Goal: Task Accomplishment & Management: Use online tool/utility

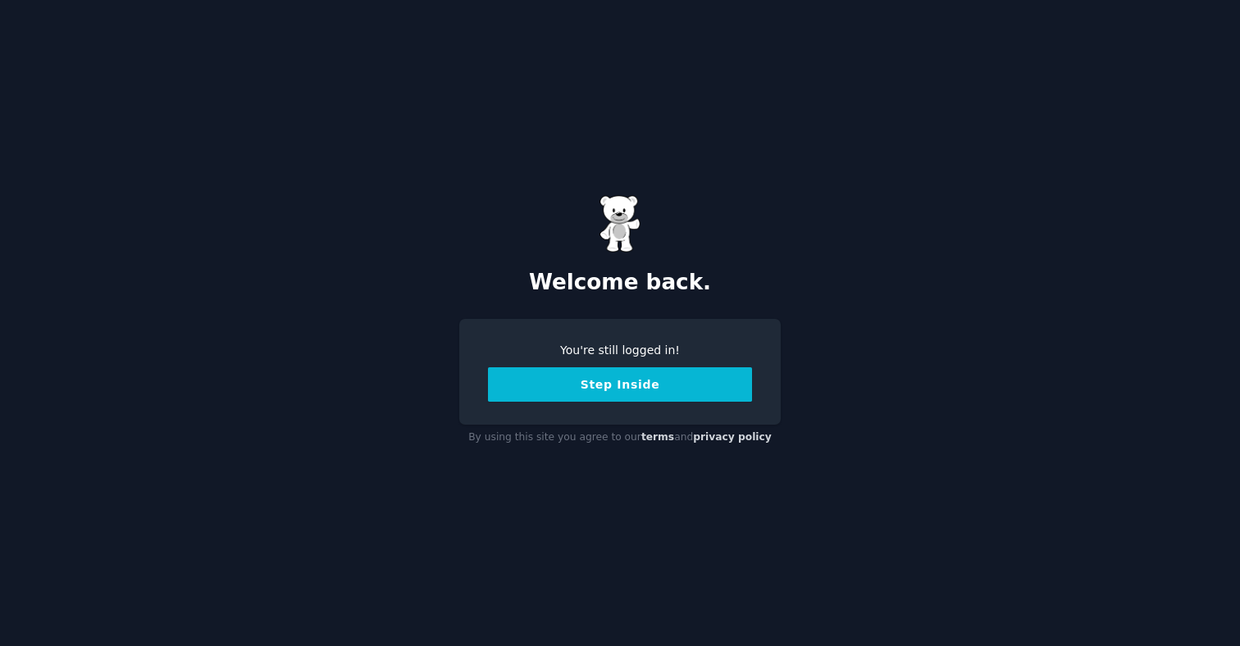
click at [630, 396] on button "Step Inside" at bounding box center [620, 384] width 264 height 34
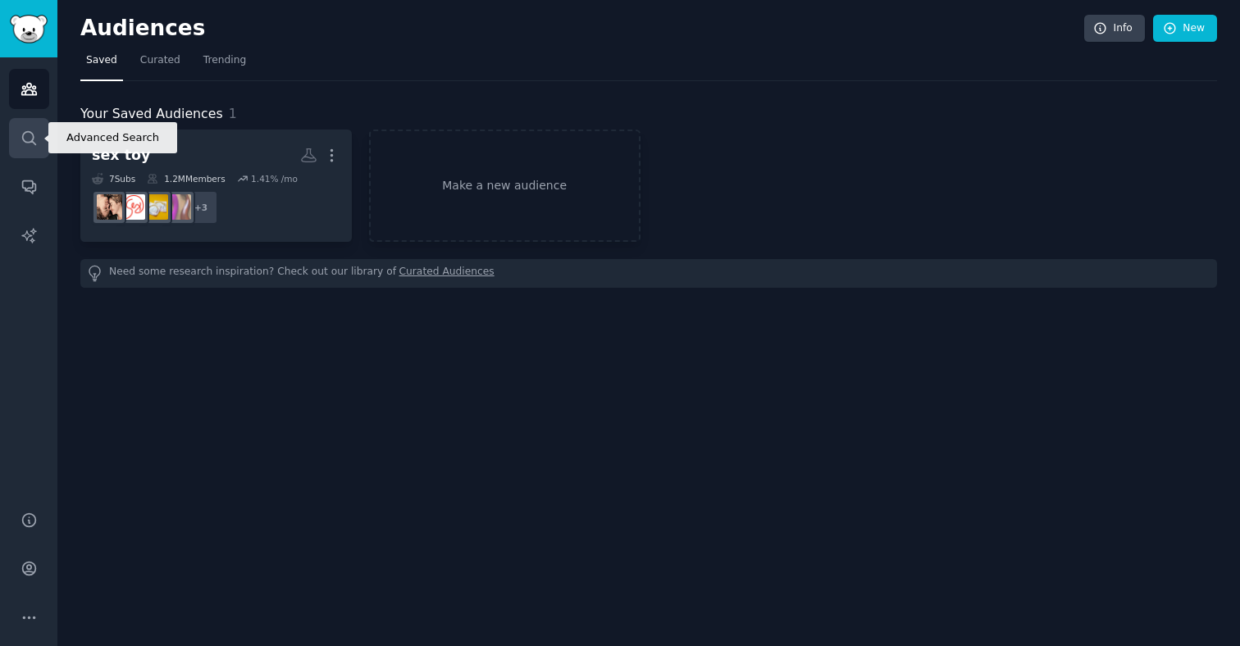
click at [23, 126] on link "Search" at bounding box center [29, 138] width 40 height 40
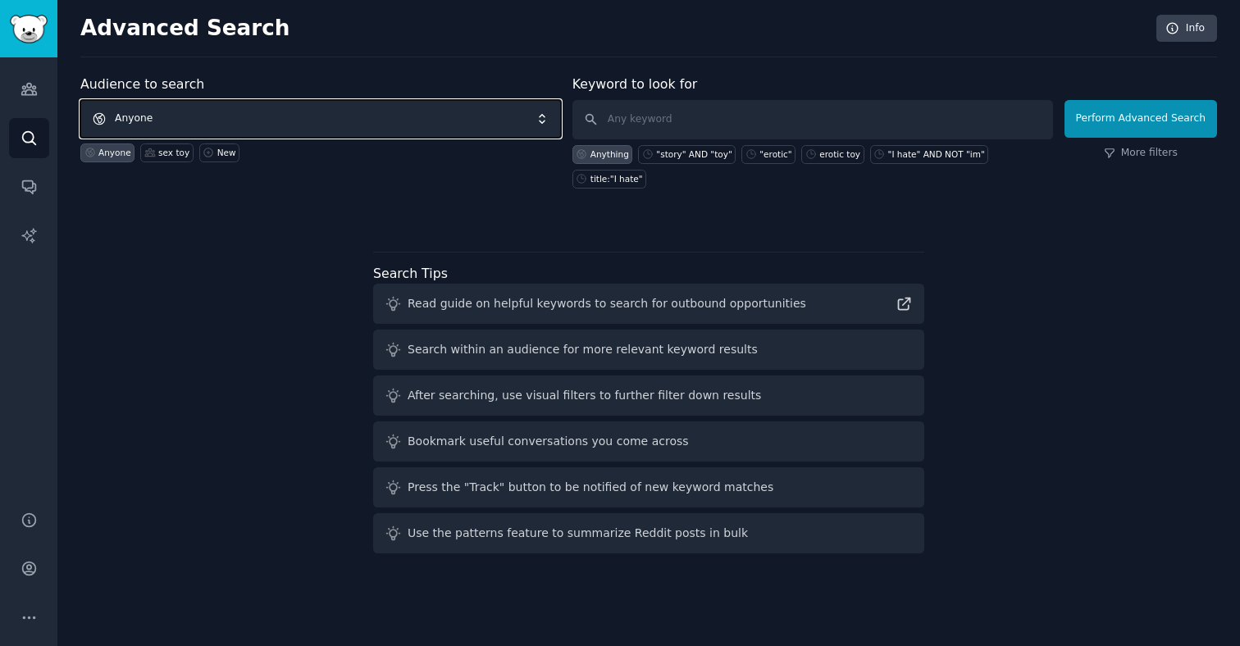
click at [326, 121] on span "Anyone" at bounding box center [320, 119] width 481 height 38
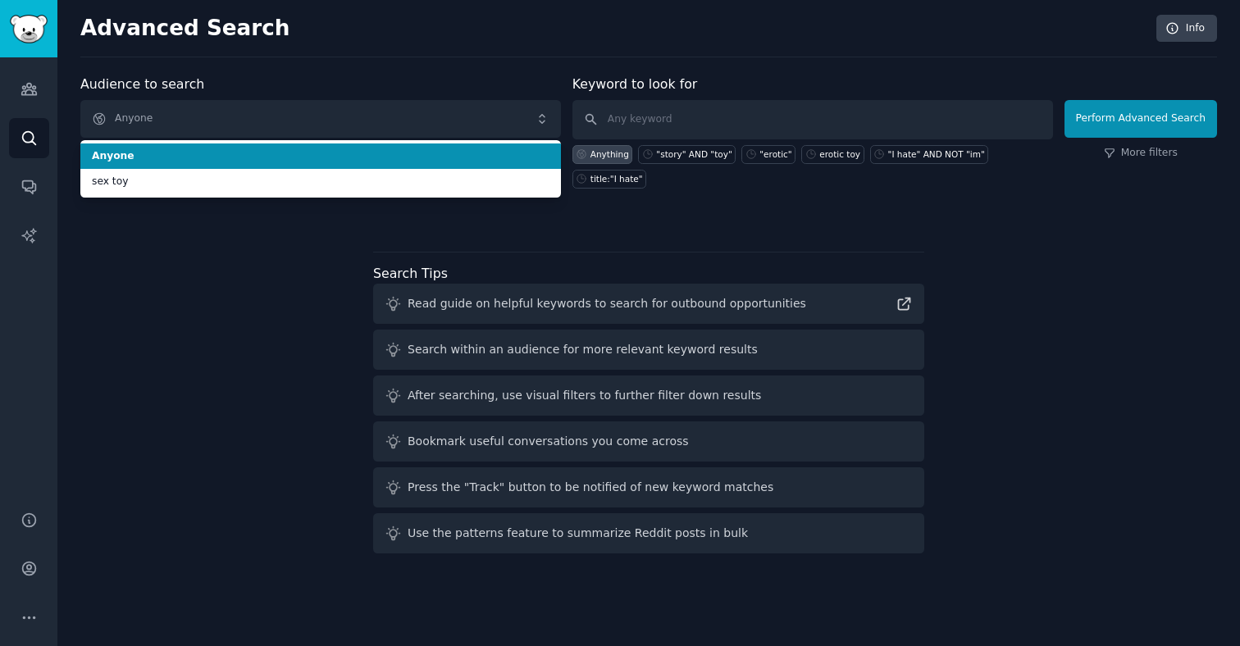
click at [290, 163] on li "Anyone" at bounding box center [320, 156] width 481 height 26
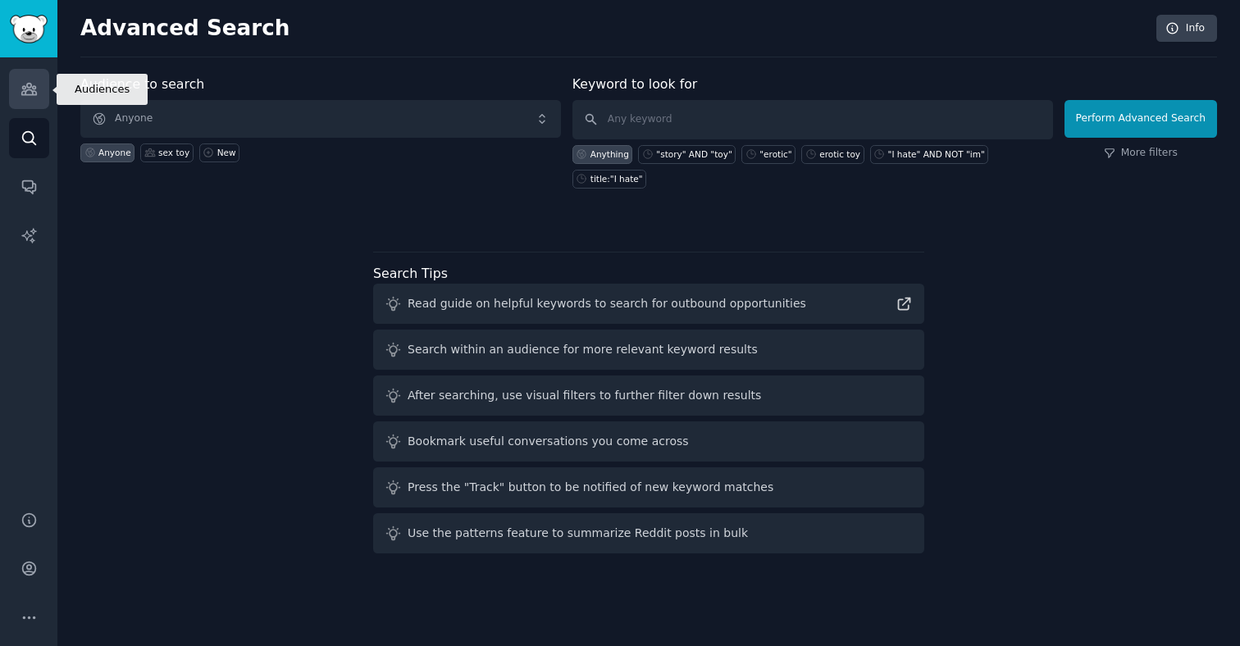
click at [21, 91] on icon "Sidebar" at bounding box center [28, 88] width 17 height 17
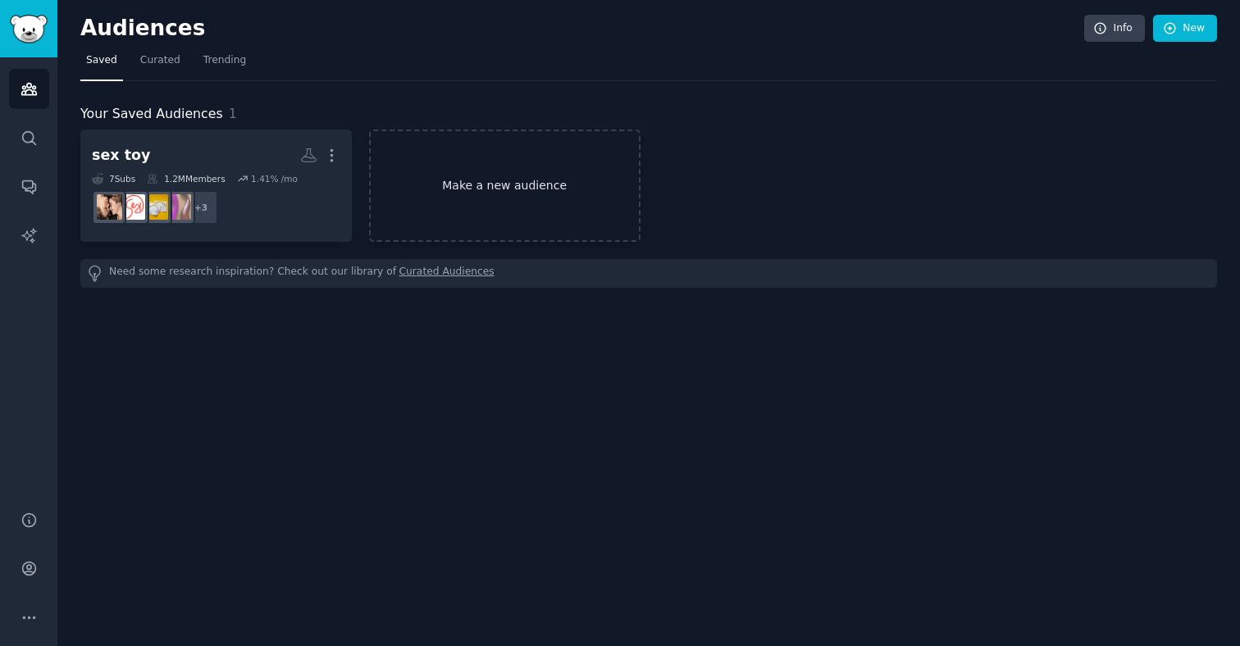
click at [510, 187] on link "Make a new audience" at bounding box center [504, 186] width 271 height 112
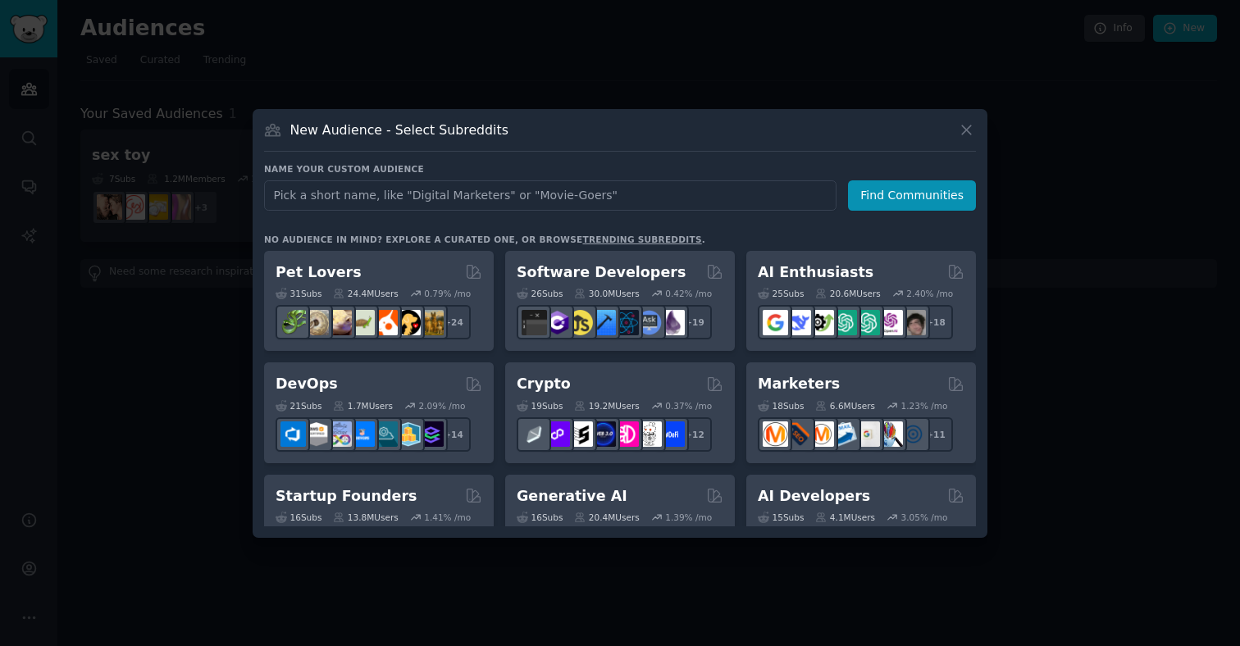
click at [476, 192] on input "text" at bounding box center [550, 195] width 572 height 30
type input "girl power"
click at [905, 205] on button "Find Communities" at bounding box center [912, 195] width 128 height 30
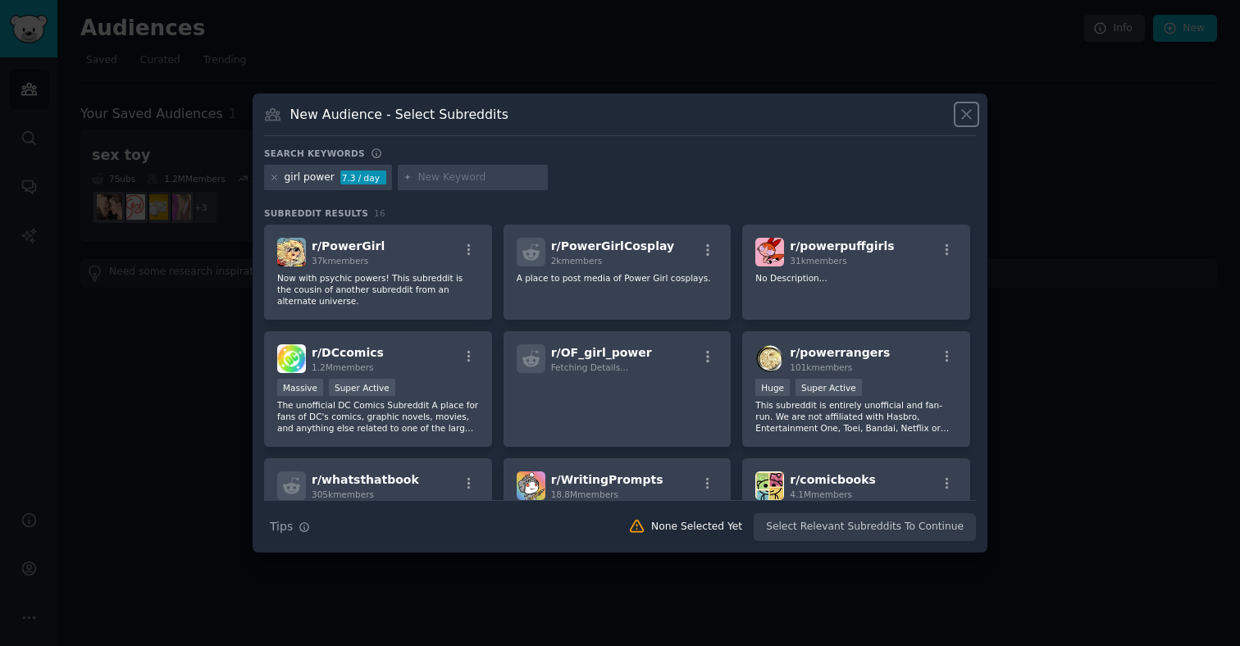
click at [965, 117] on icon at bounding box center [966, 114] width 17 height 17
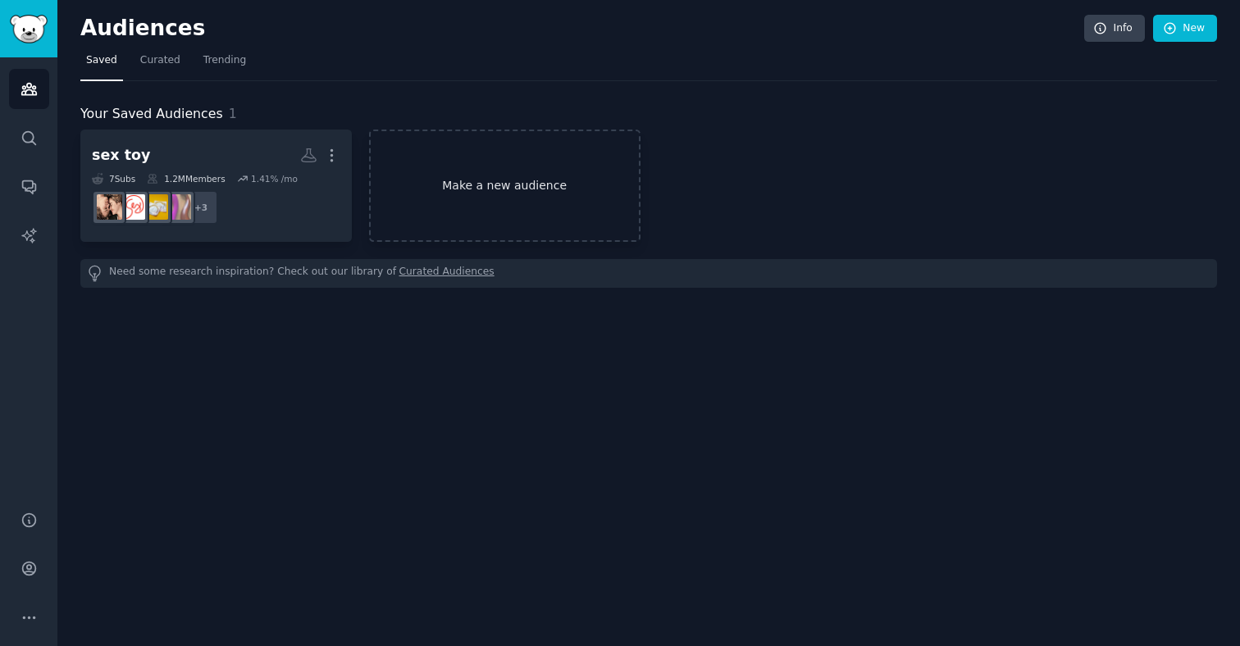
click at [487, 180] on link "Make a new audience" at bounding box center [504, 186] width 271 height 112
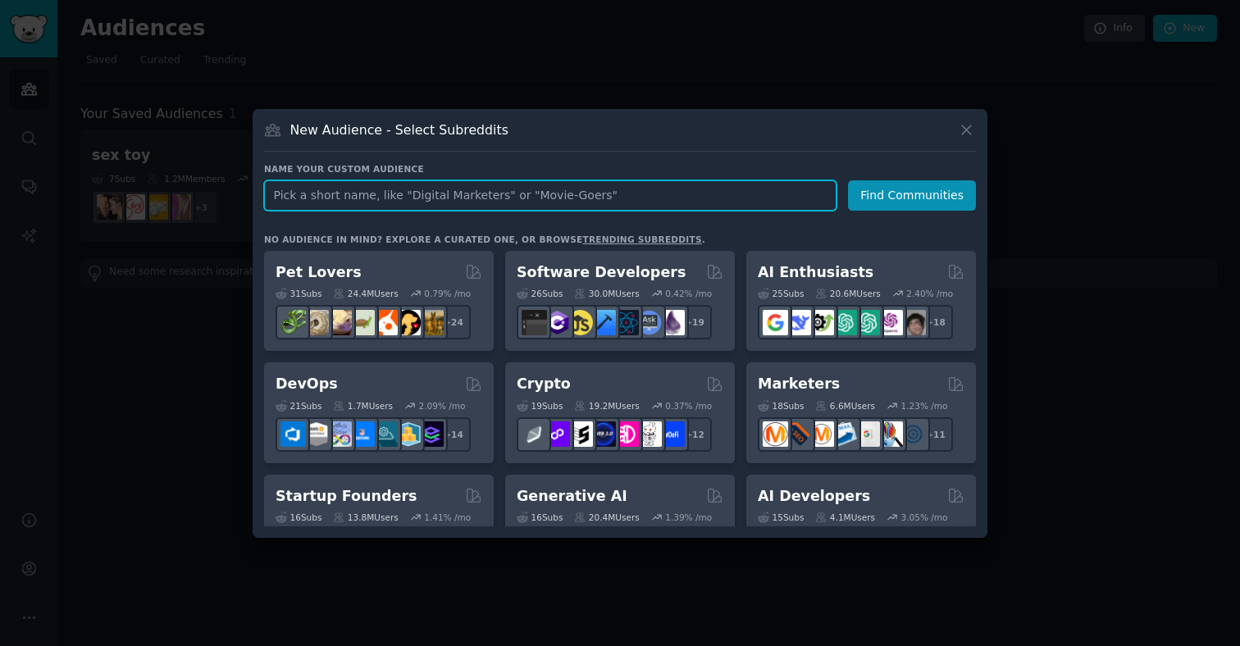
paste input "TwoXSex"
type input "TwoXSex"
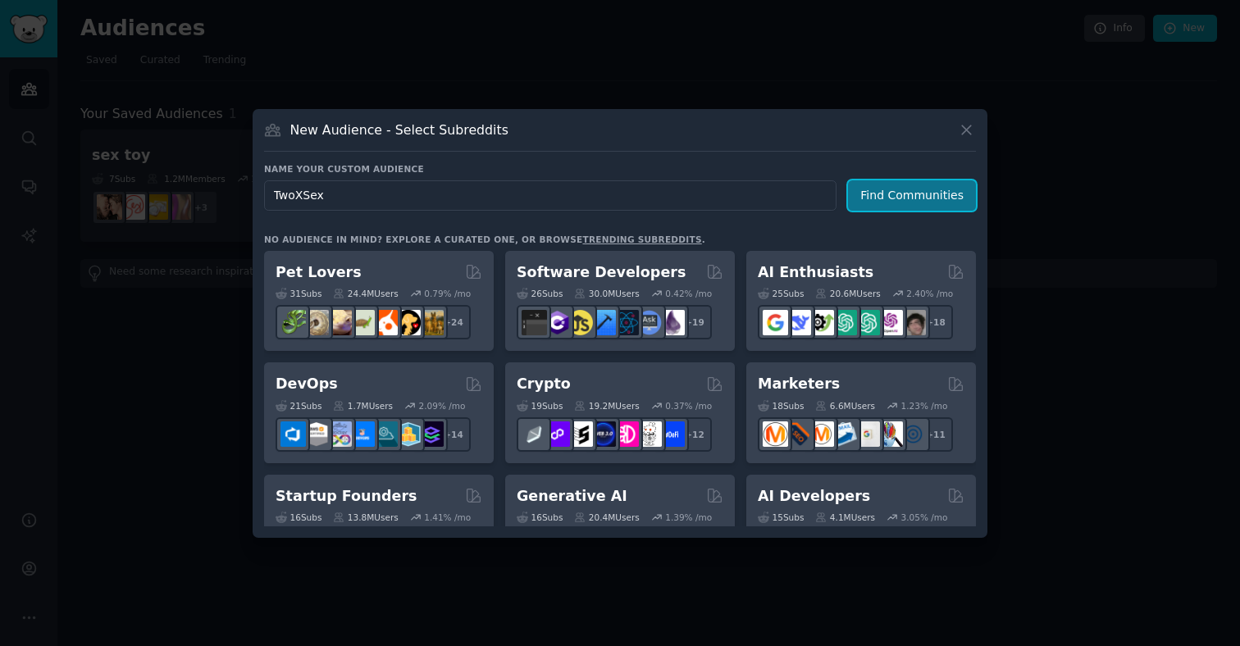
click at [933, 188] on button "Find Communities" at bounding box center [912, 195] width 128 height 30
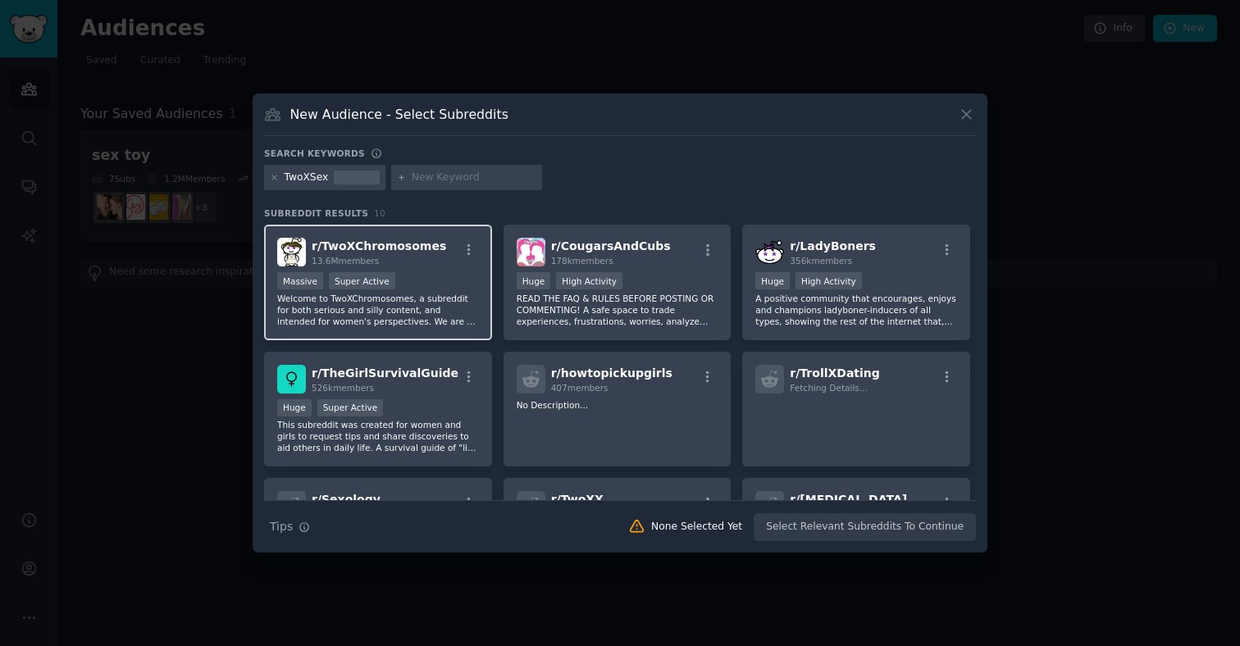
click at [426, 301] on p "Welcome to TwoXChromosomes, a subreddit for both serious and silly content, and…" at bounding box center [378, 310] width 202 height 34
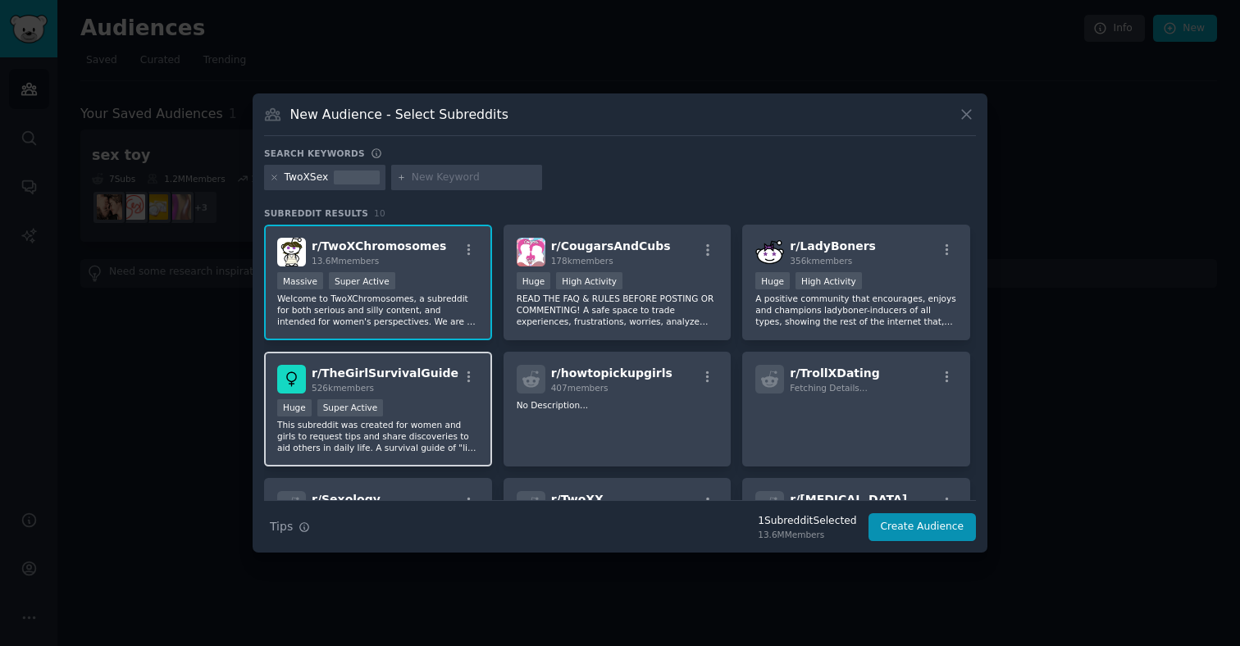
click at [449, 419] on p "This subreddit was created for women and girls to request tips and share discov…" at bounding box center [378, 436] width 202 height 34
click at [413, 180] on input "text" at bounding box center [474, 178] width 125 height 15
type input "badwomen"
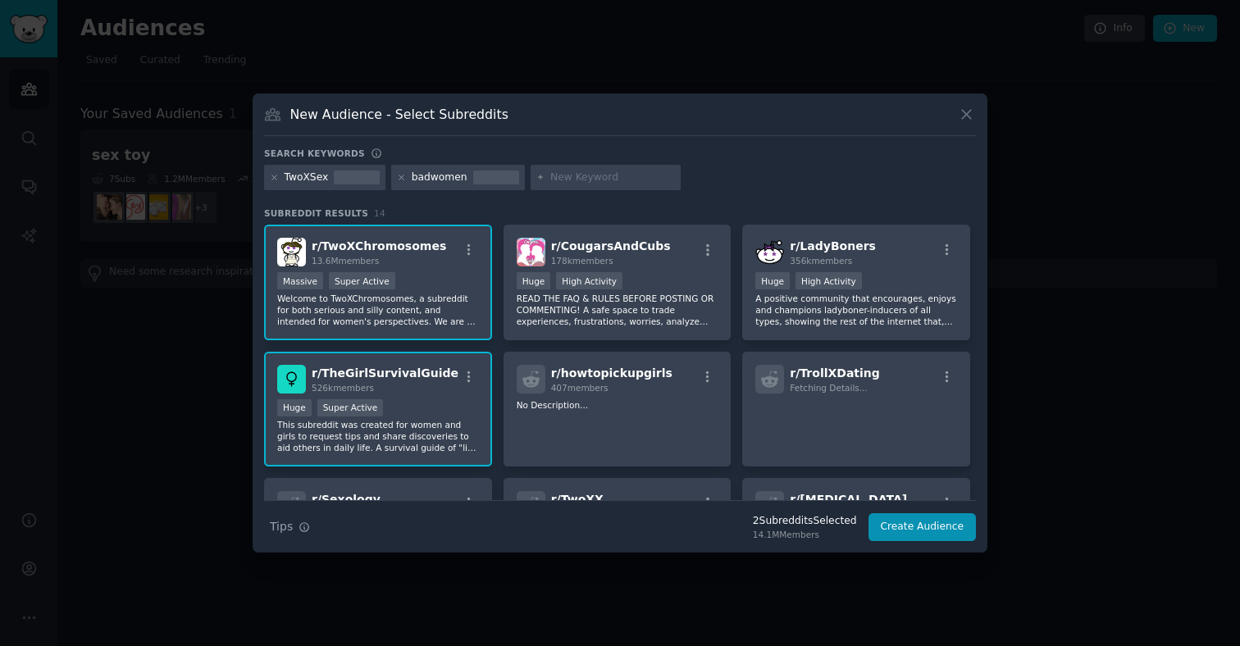
click at [440, 183] on div "badwomen" at bounding box center [440, 178] width 56 height 15
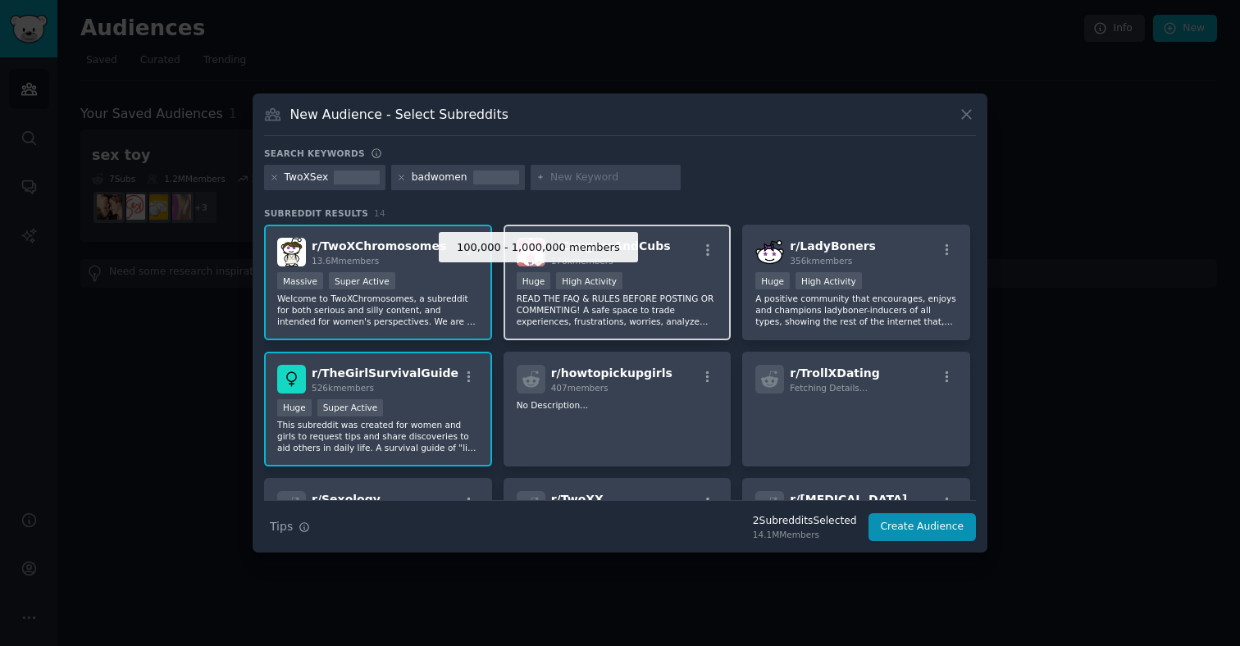
scroll to position [268, 0]
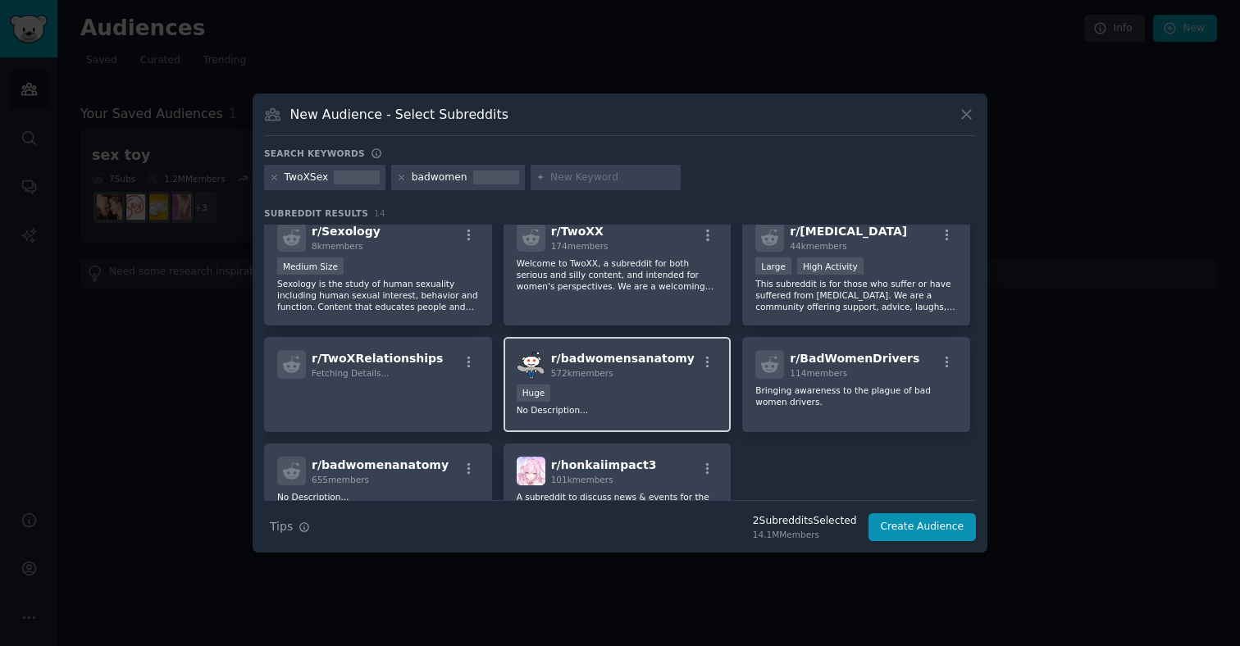
click at [622, 388] on div "Huge" at bounding box center [618, 395] width 202 height 20
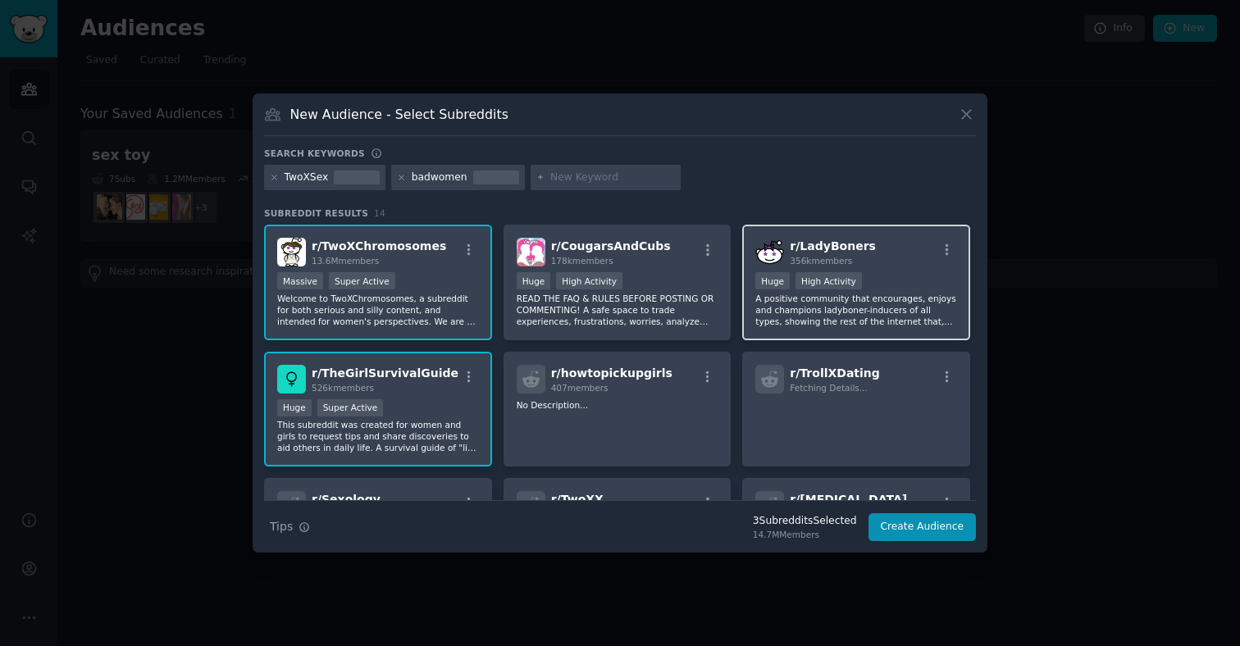
scroll to position [0, 0]
click at [874, 270] on div "r/ LadyBoners 356k members >= 80th percentile for submissions / day Huge High A…" at bounding box center [856, 283] width 228 height 116
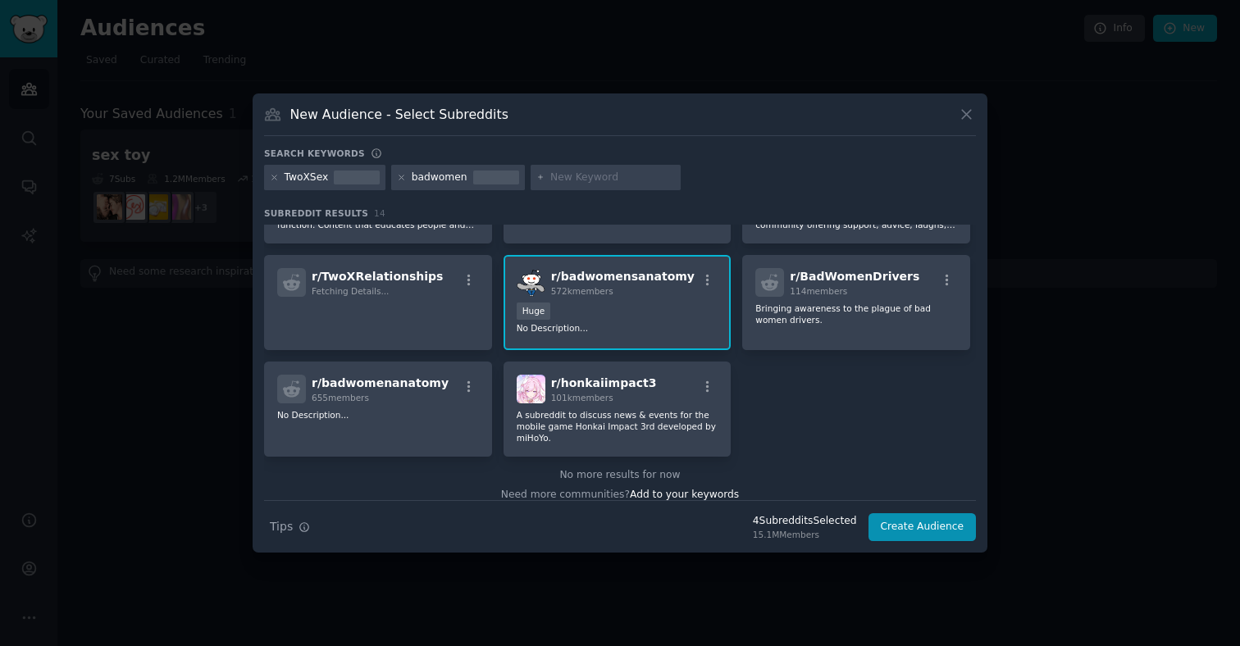
scroll to position [363, 0]
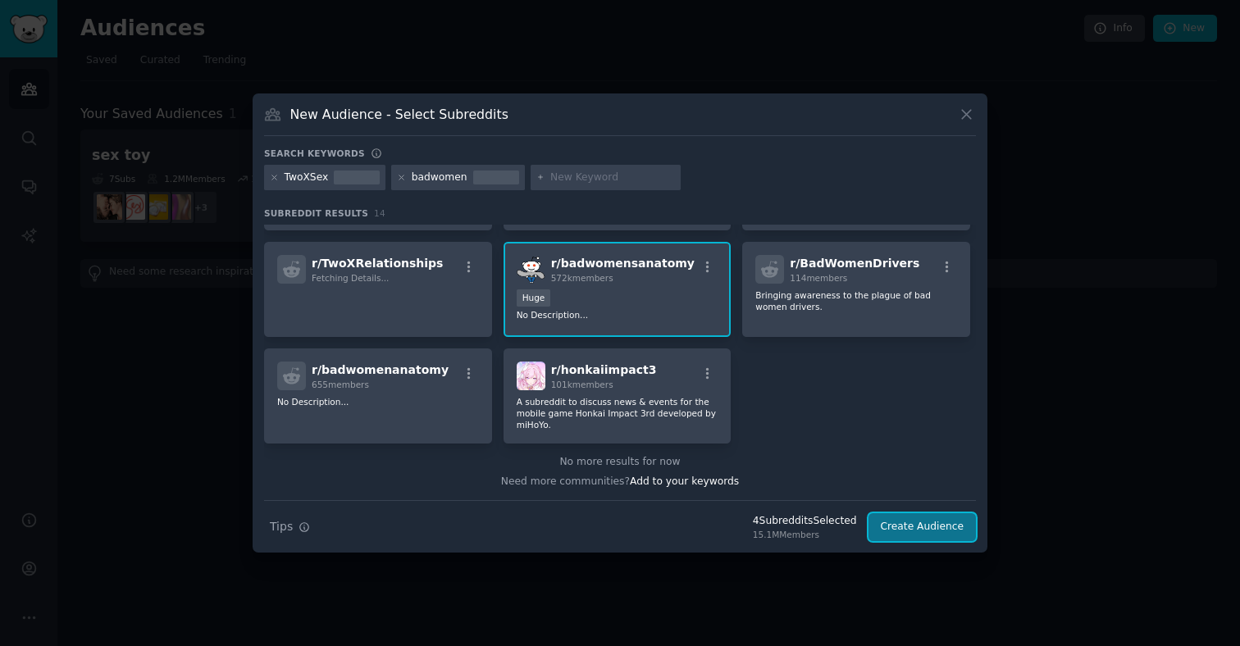
click at [947, 525] on button "Create Audience" at bounding box center [922, 527] width 108 height 28
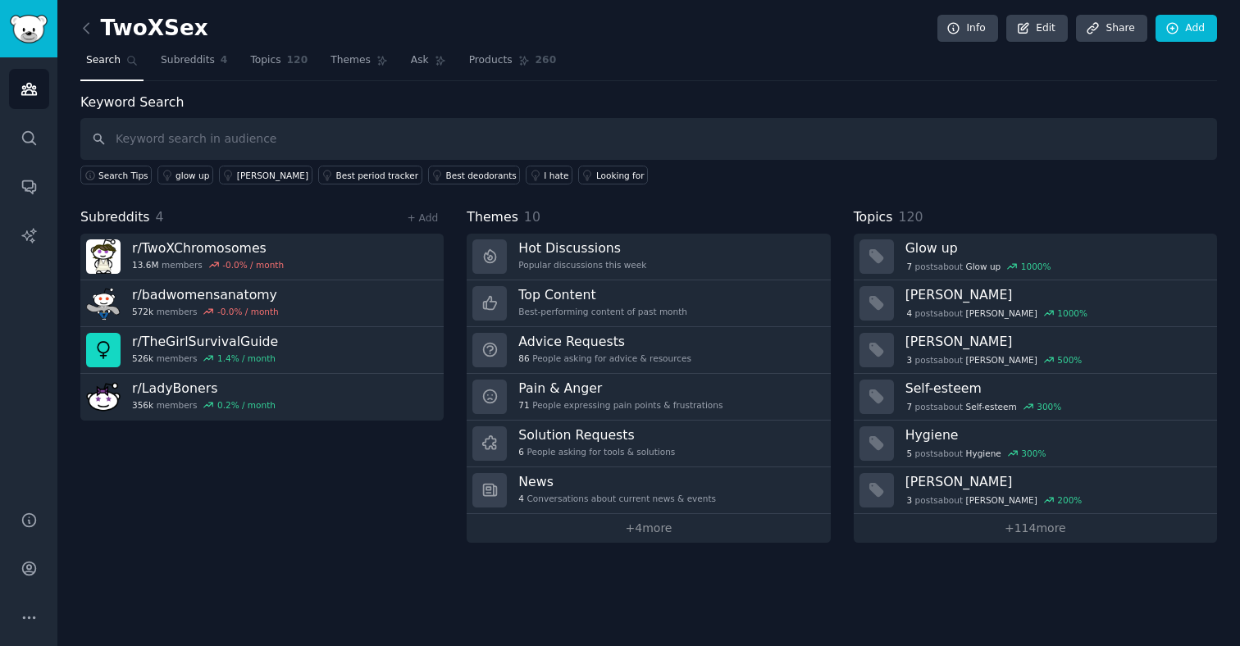
click at [245, 218] on div "Subreddits 4 + Add" at bounding box center [261, 217] width 363 height 20
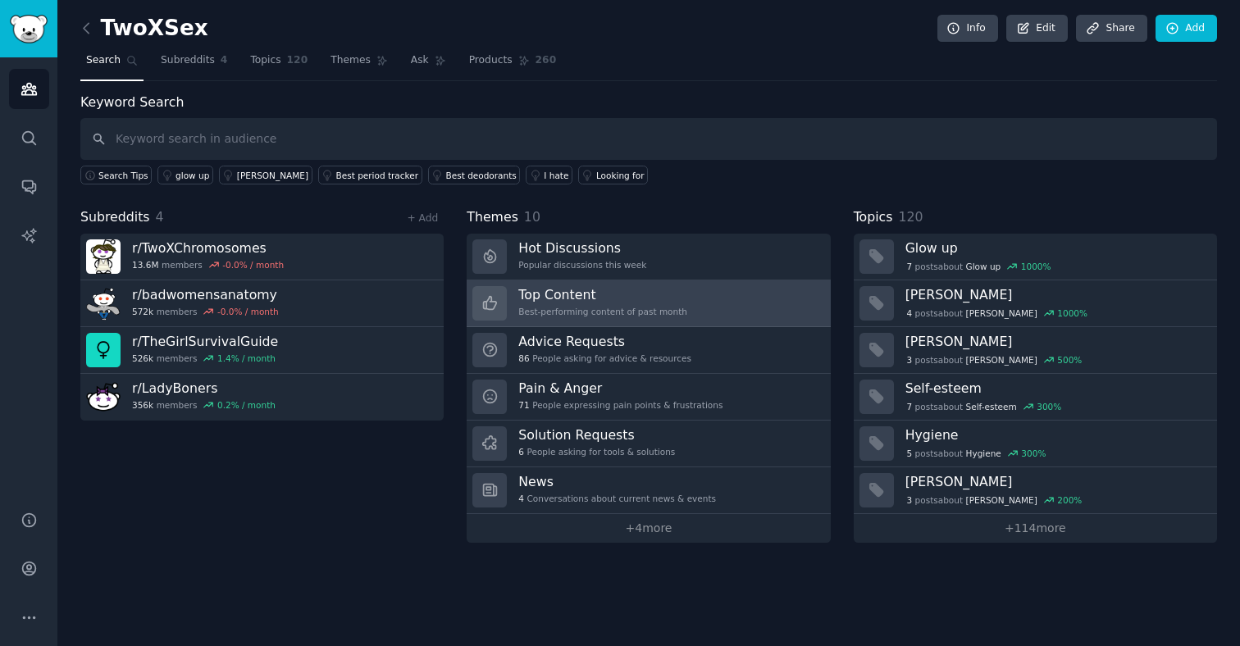
click at [642, 301] on h3 "Top Content" at bounding box center [602, 294] width 169 height 17
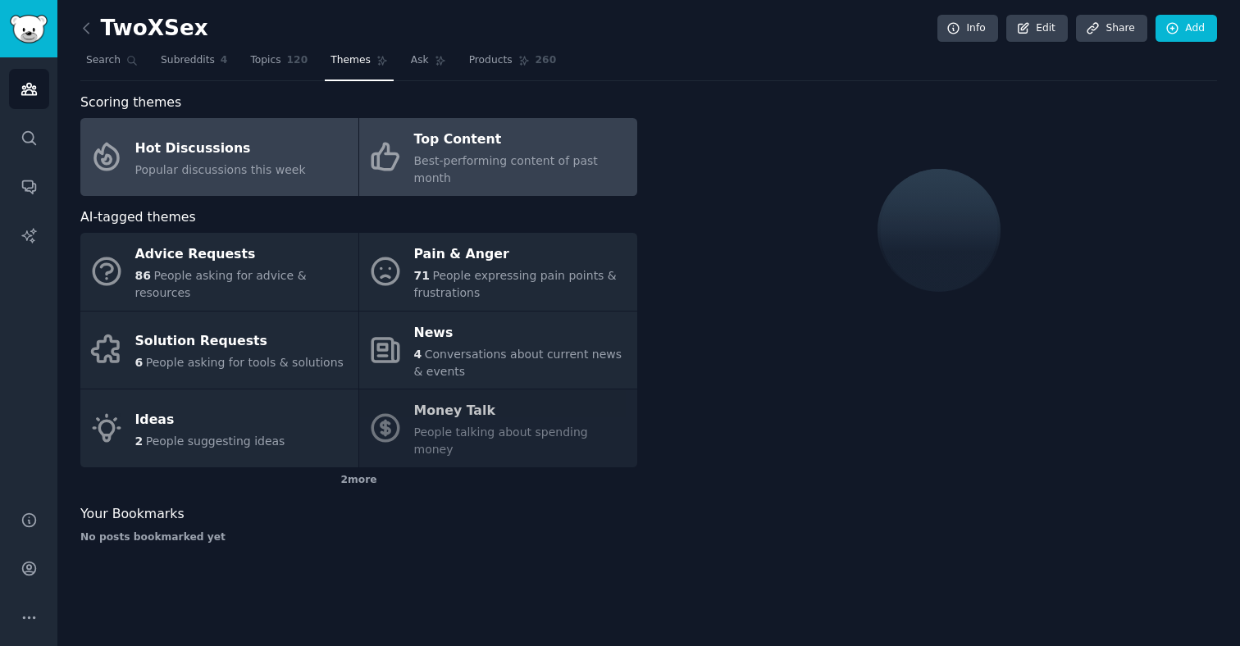
click at [161, 149] on div "Hot Discussions" at bounding box center [220, 148] width 171 height 26
click at [461, 139] on div "Top Content" at bounding box center [521, 140] width 215 height 26
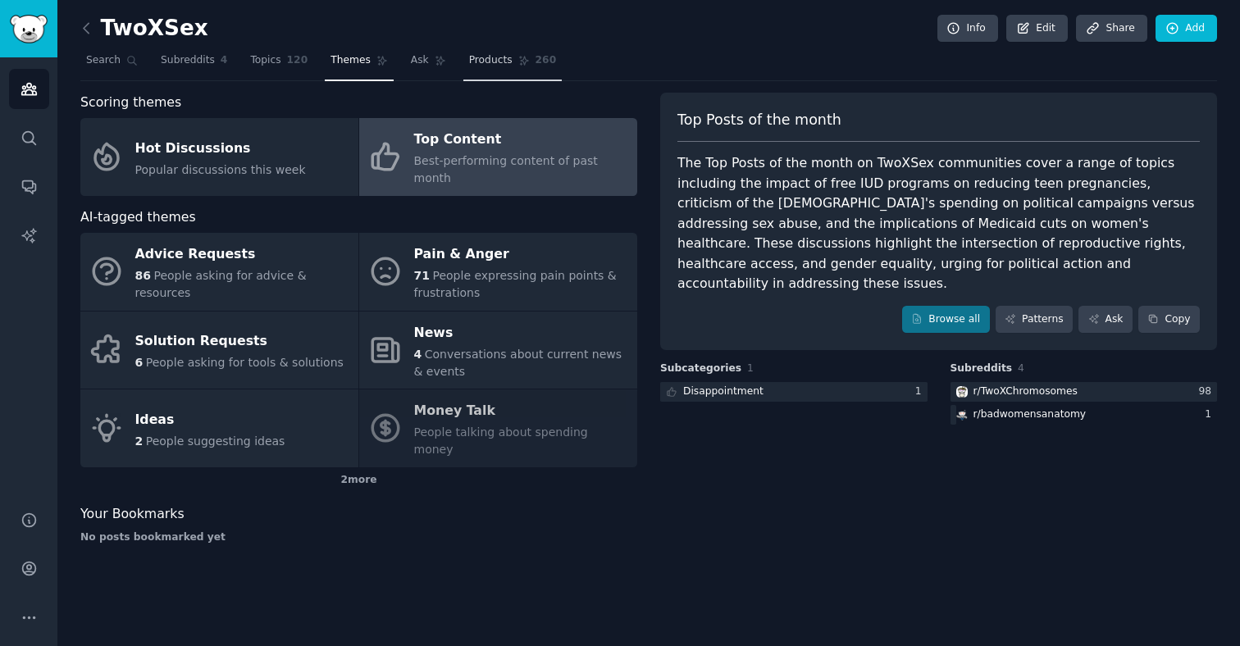
click at [463, 63] on link "Products 260" at bounding box center [512, 65] width 98 height 34
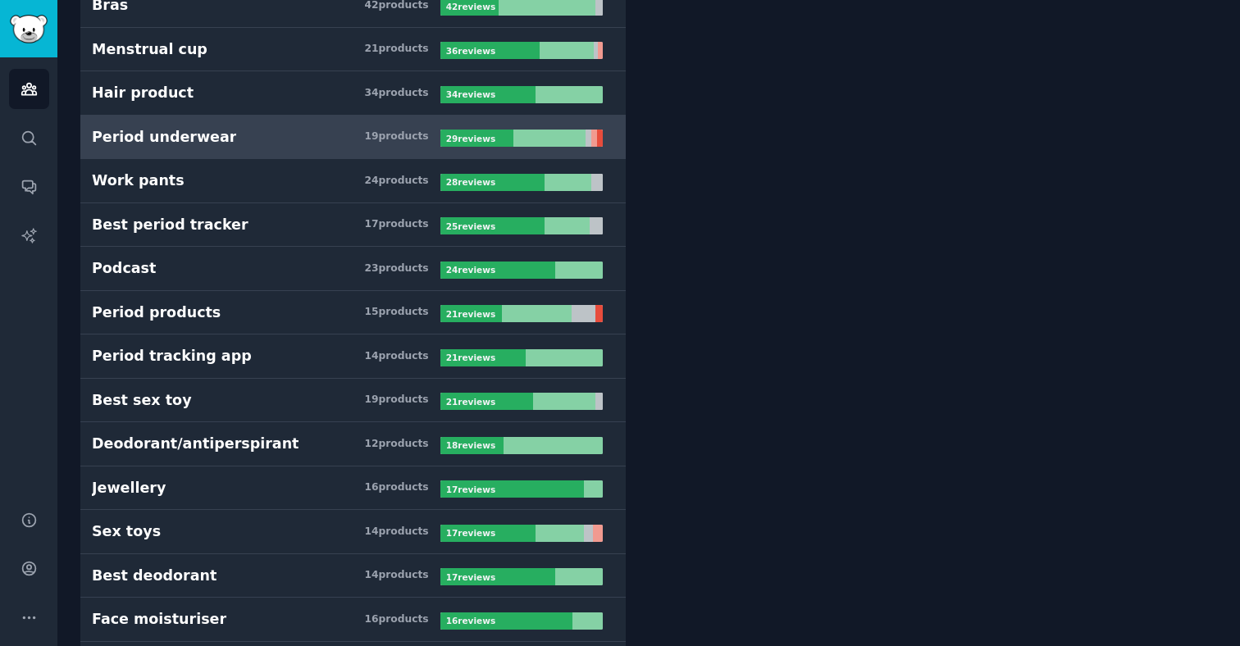
scroll to position [544, 0]
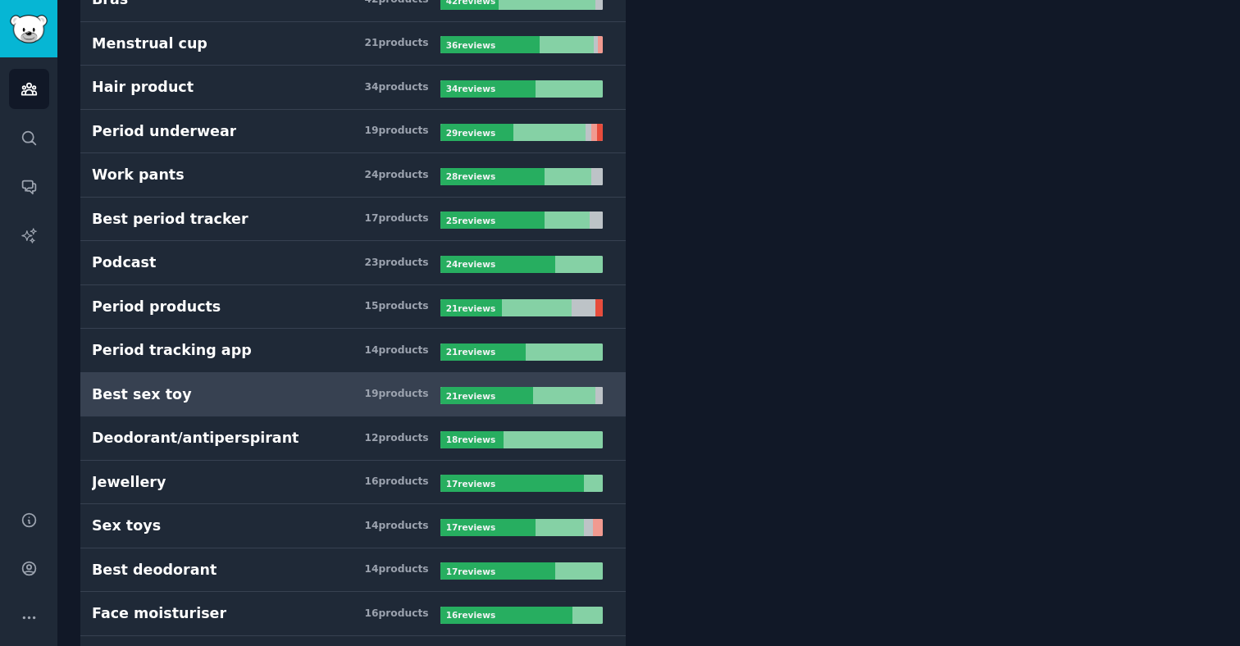
click at [310, 400] on h3 "Best sex toy 19 product s" at bounding box center [266, 395] width 348 height 20
click at [148, 385] on div "Best sex toy" at bounding box center [142, 395] width 100 height 20
click at [437, 390] on h3 "Best sex toy 19 product s" at bounding box center [266, 395] width 348 height 20
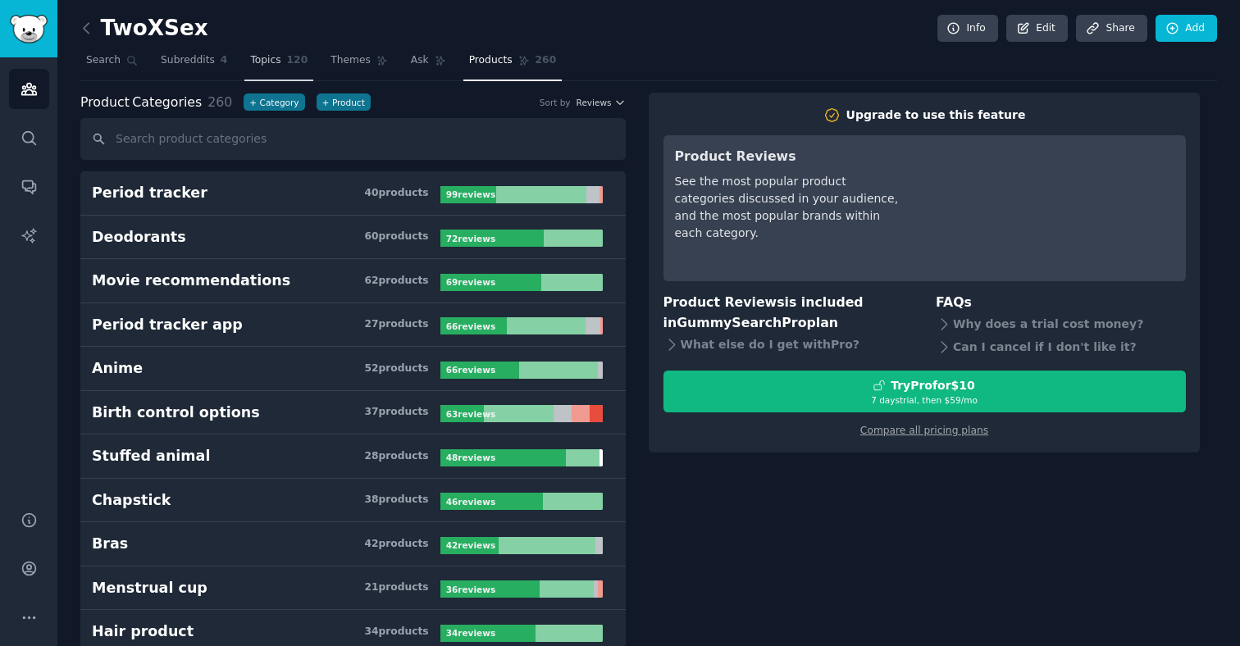
click at [296, 66] on span "120" at bounding box center [297, 60] width 21 height 15
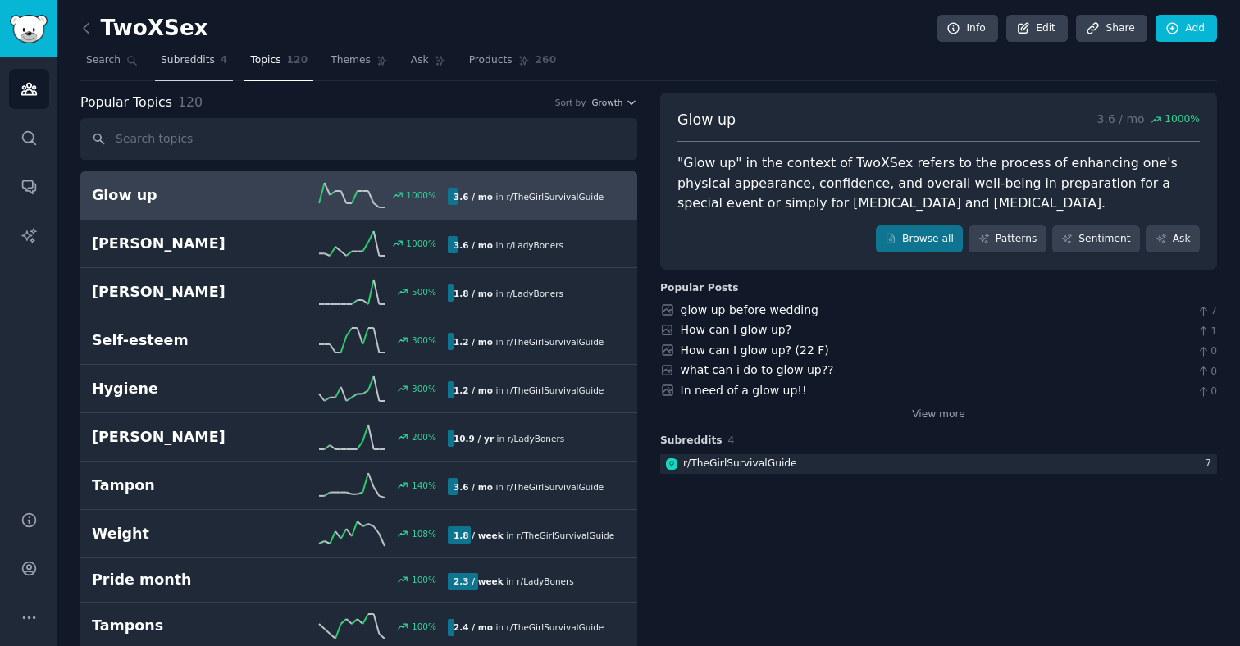
click at [211, 62] on span "Subreddits" at bounding box center [188, 60] width 54 height 15
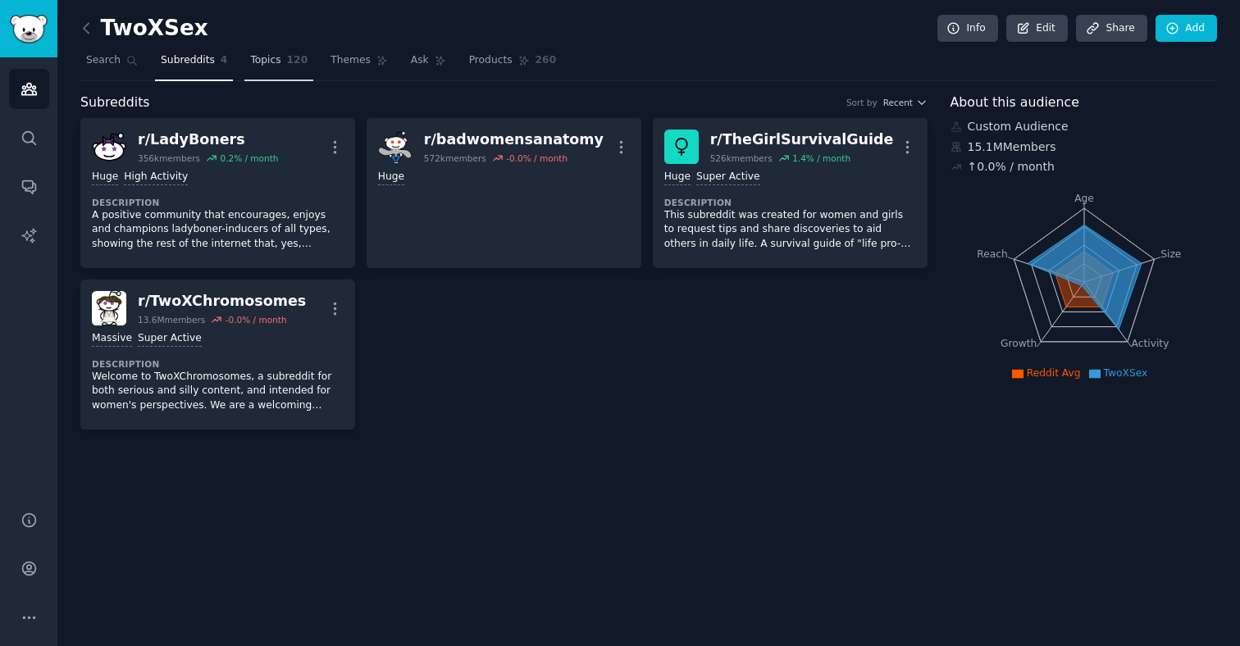
click at [266, 64] on span "Topics" at bounding box center [265, 60] width 30 height 15
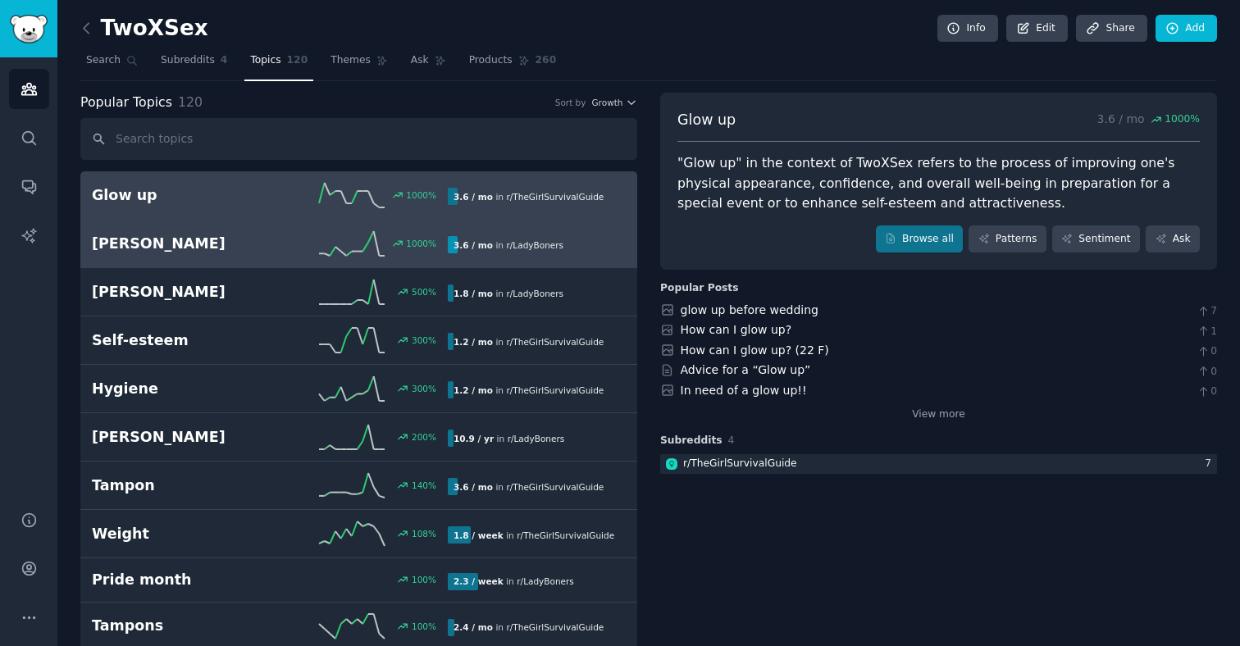
click at [429, 253] on div "1000 %" at bounding box center [359, 243] width 178 height 25
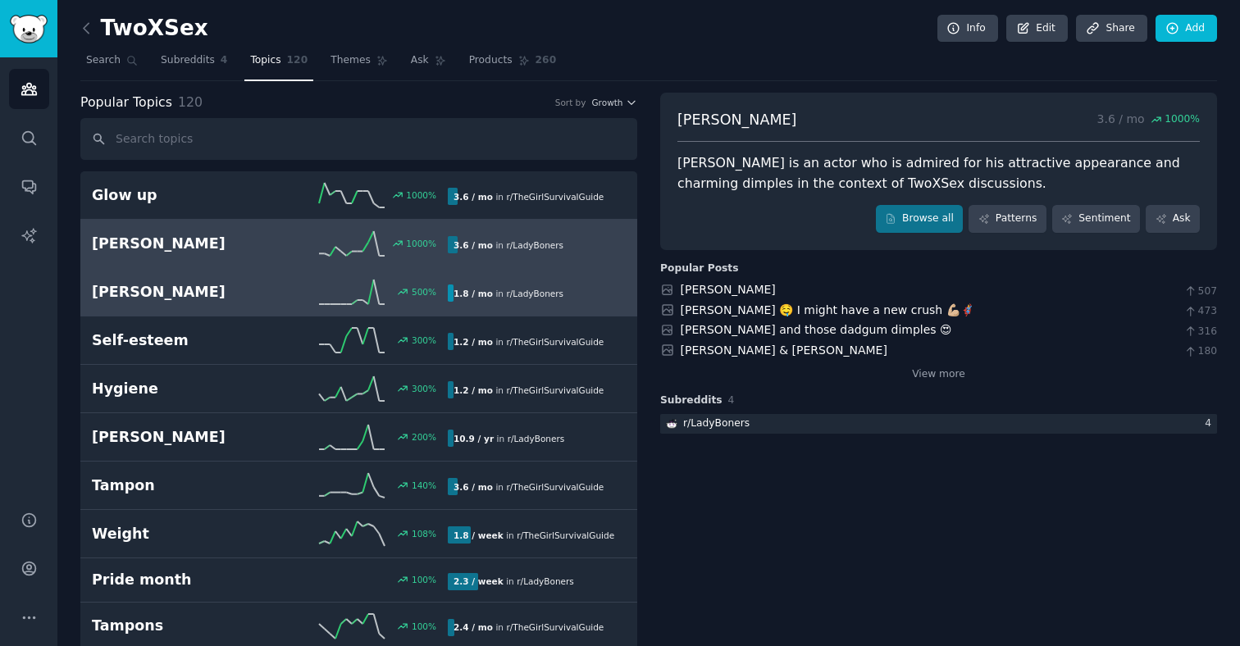
click at [435, 305] on link "[PERSON_NAME] sung 500 % 1.8 / mo in r/ LadyBoners" at bounding box center [358, 292] width 557 height 48
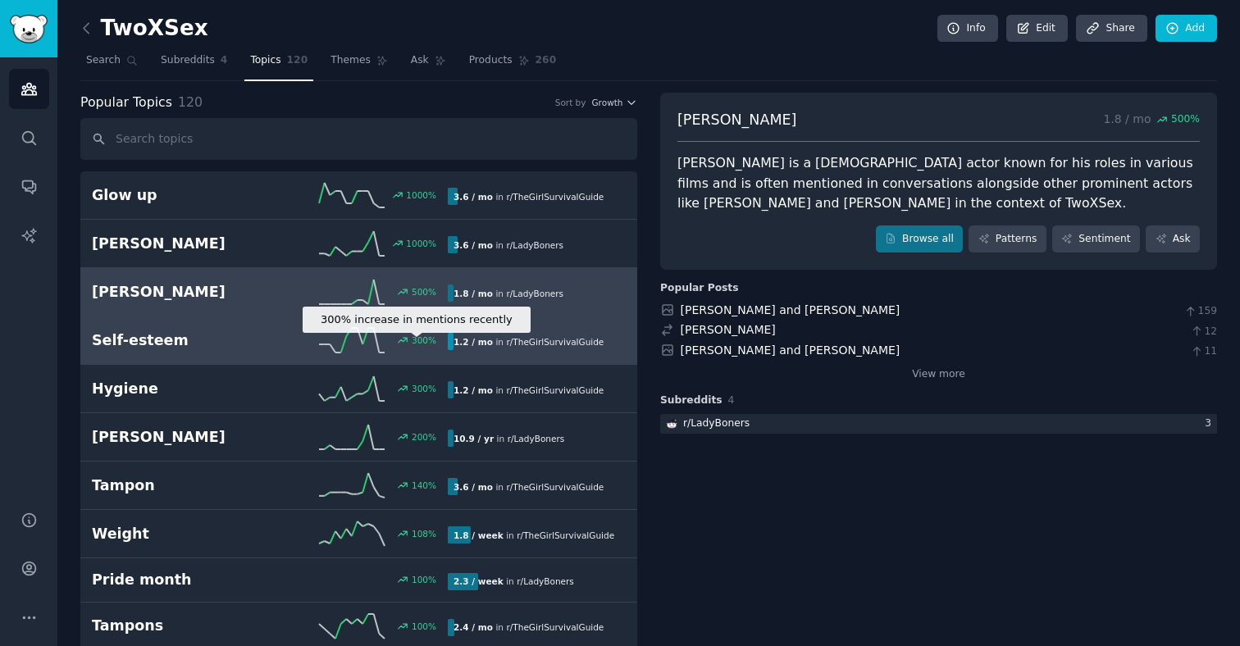
click at [412, 342] on div "300 %" at bounding box center [424, 340] width 25 height 11
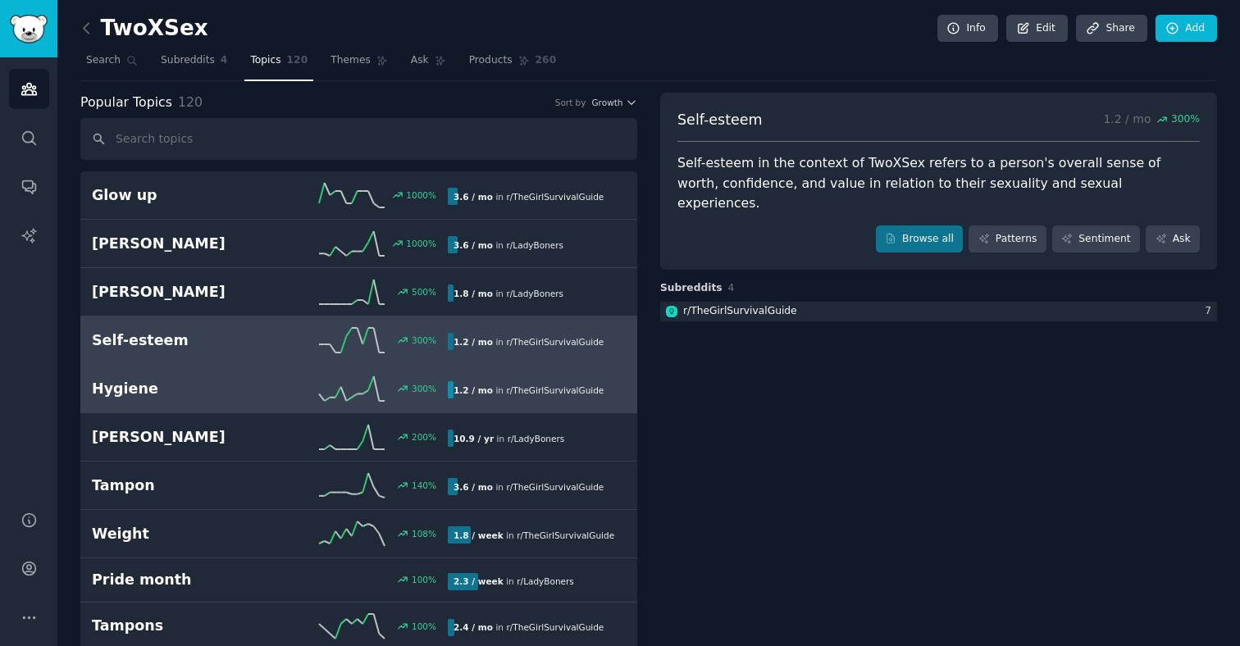
click at [416, 380] on div "300 %" at bounding box center [359, 388] width 178 height 25
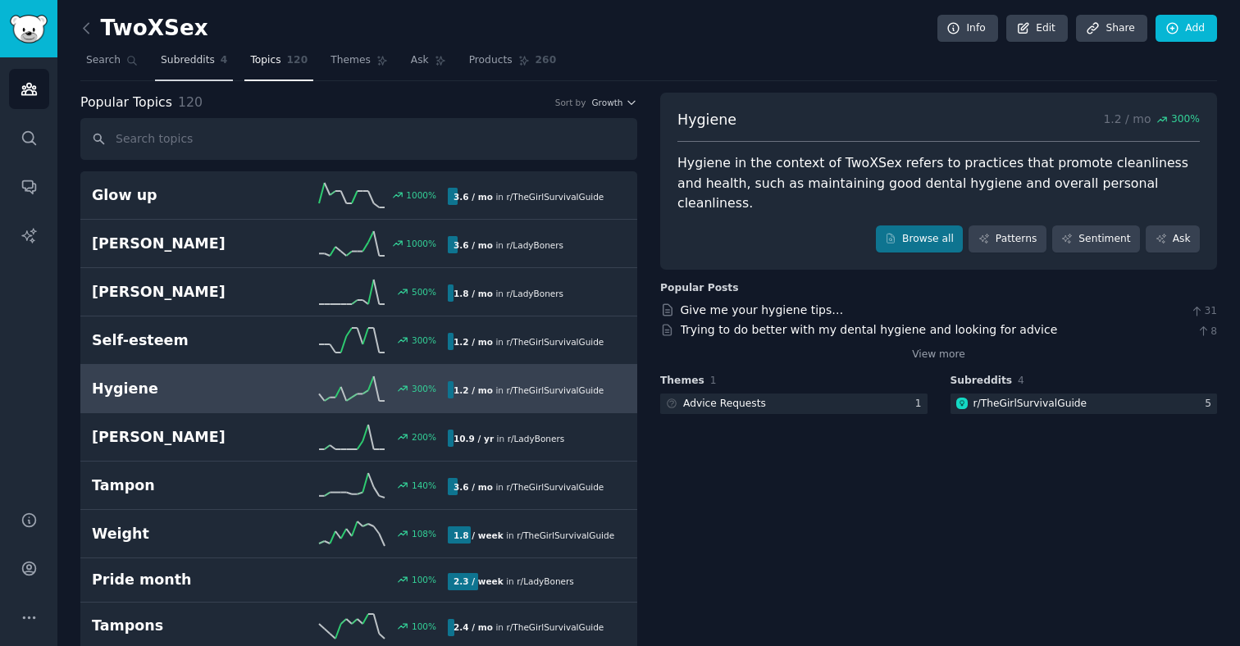
click at [183, 61] on span "Subreddits" at bounding box center [188, 60] width 54 height 15
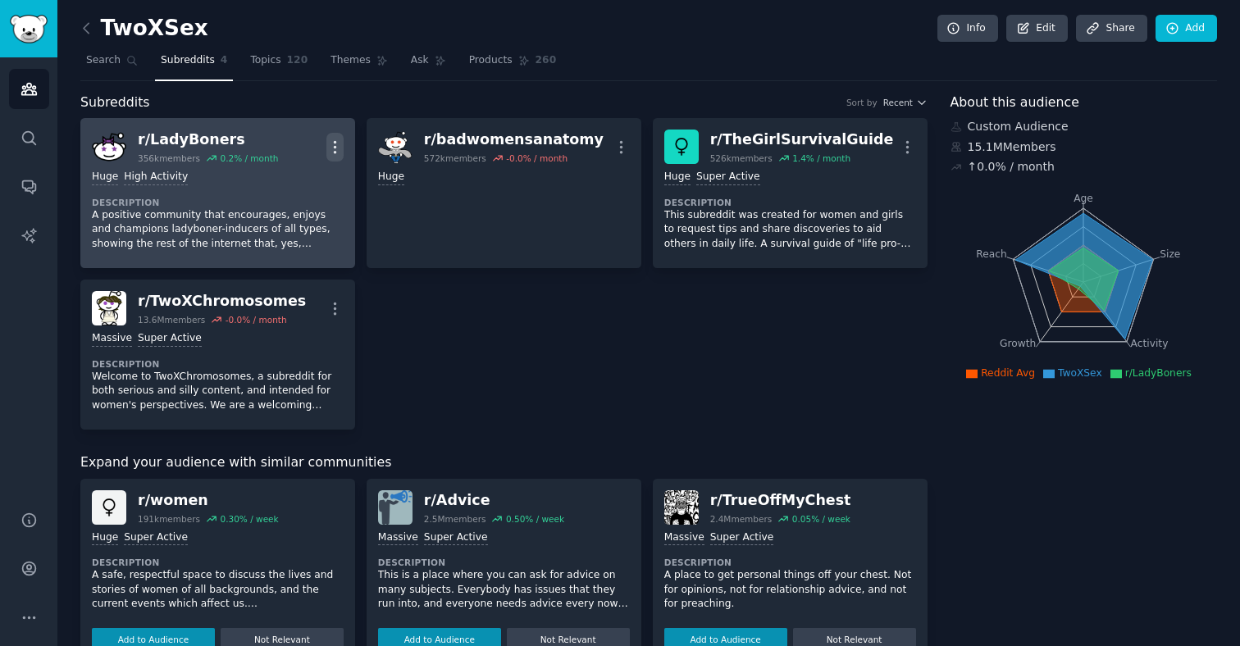
click at [330, 153] on icon "button" at bounding box center [334, 147] width 17 height 17
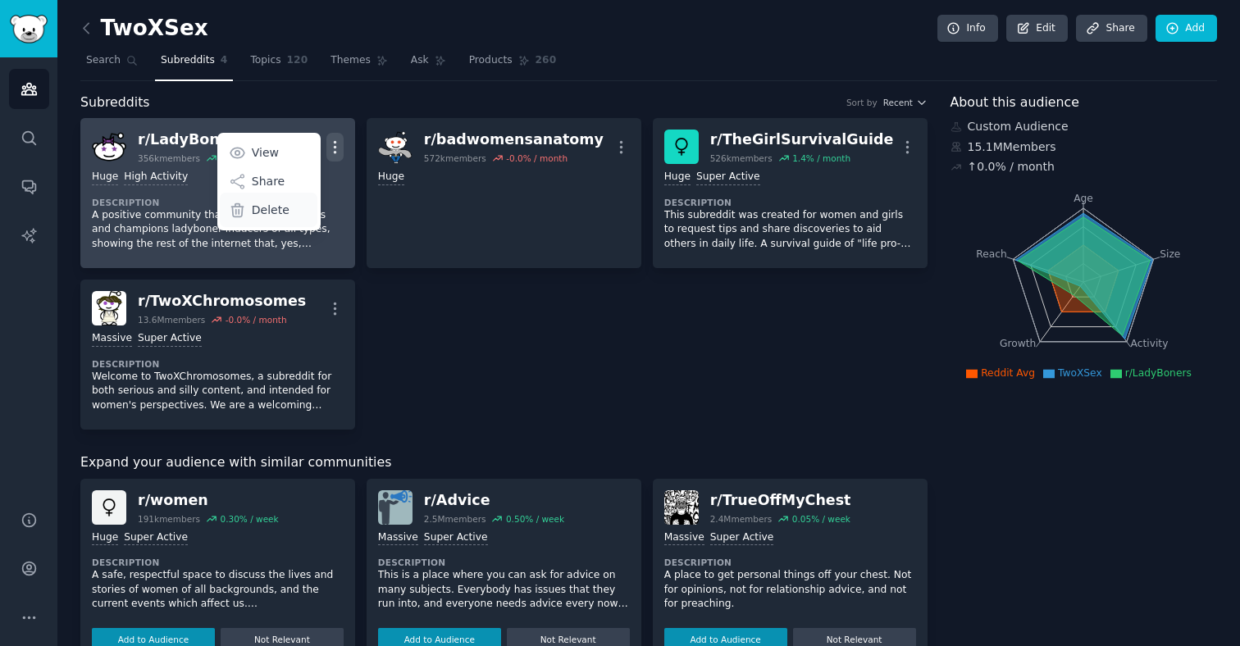
click at [295, 208] on div "Delete" at bounding box center [269, 210] width 98 height 34
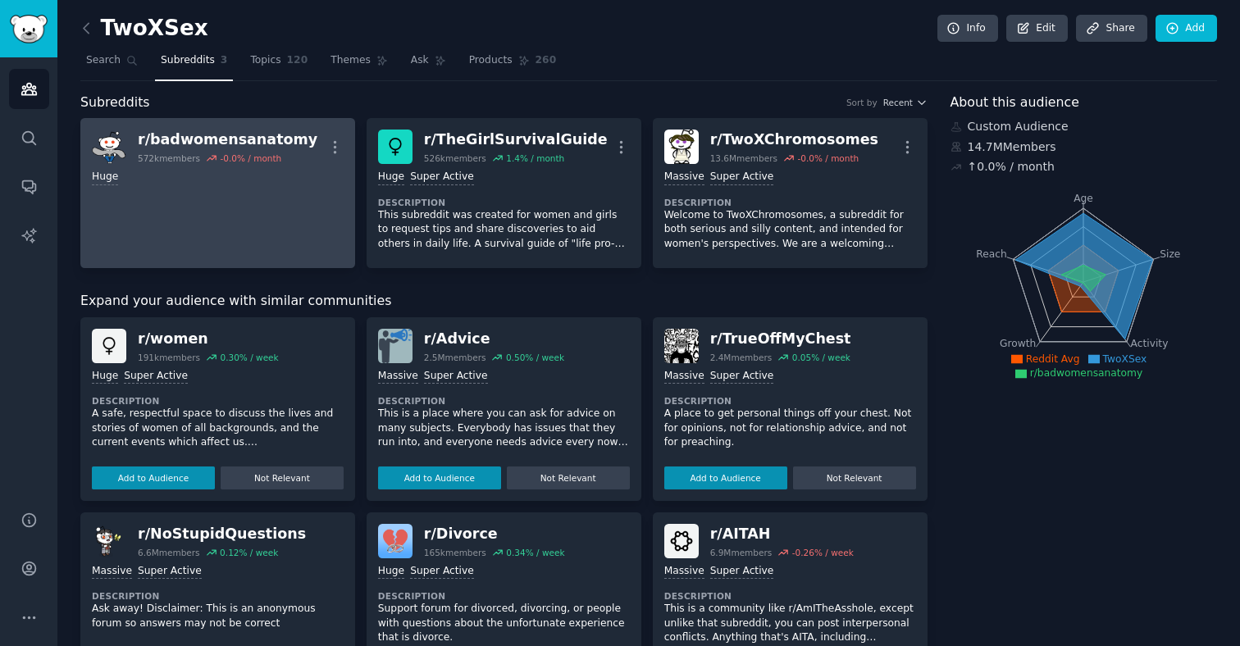
click at [293, 229] on link "r/ badwomensanatomy 572k members -0.0 % / month More Huge" at bounding box center [217, 193] width 275 height 150
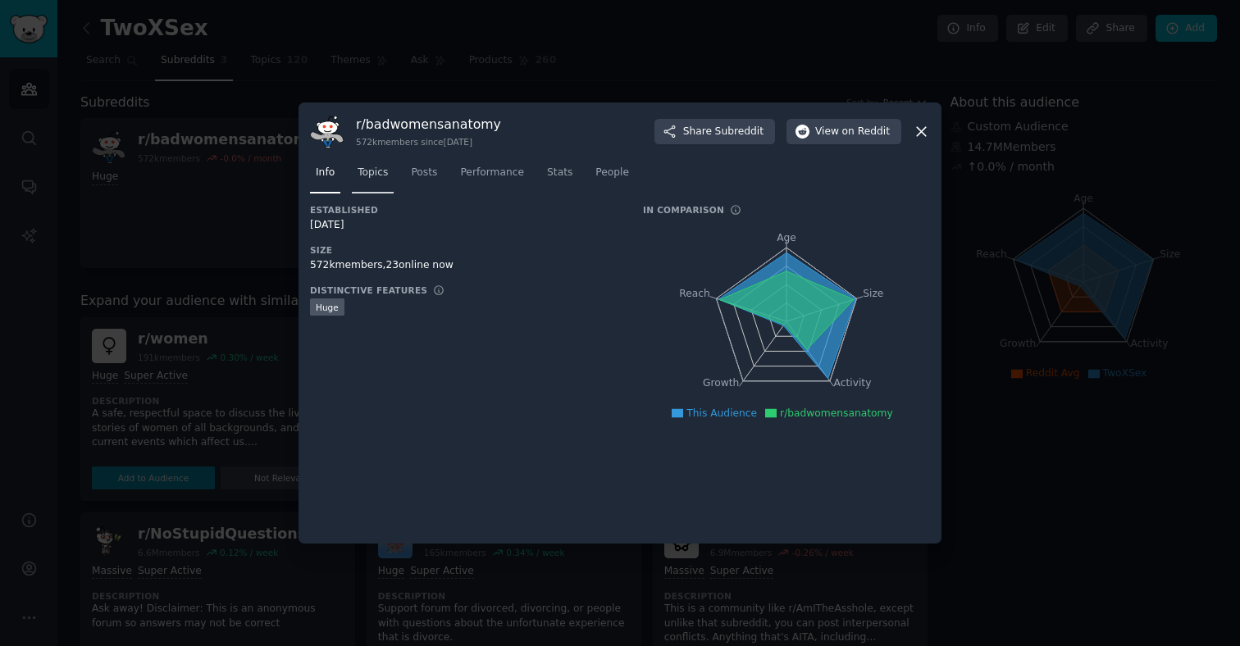
click at [373, 170] on span "Topics" at bounding box center [373, 173] width 30 height 15
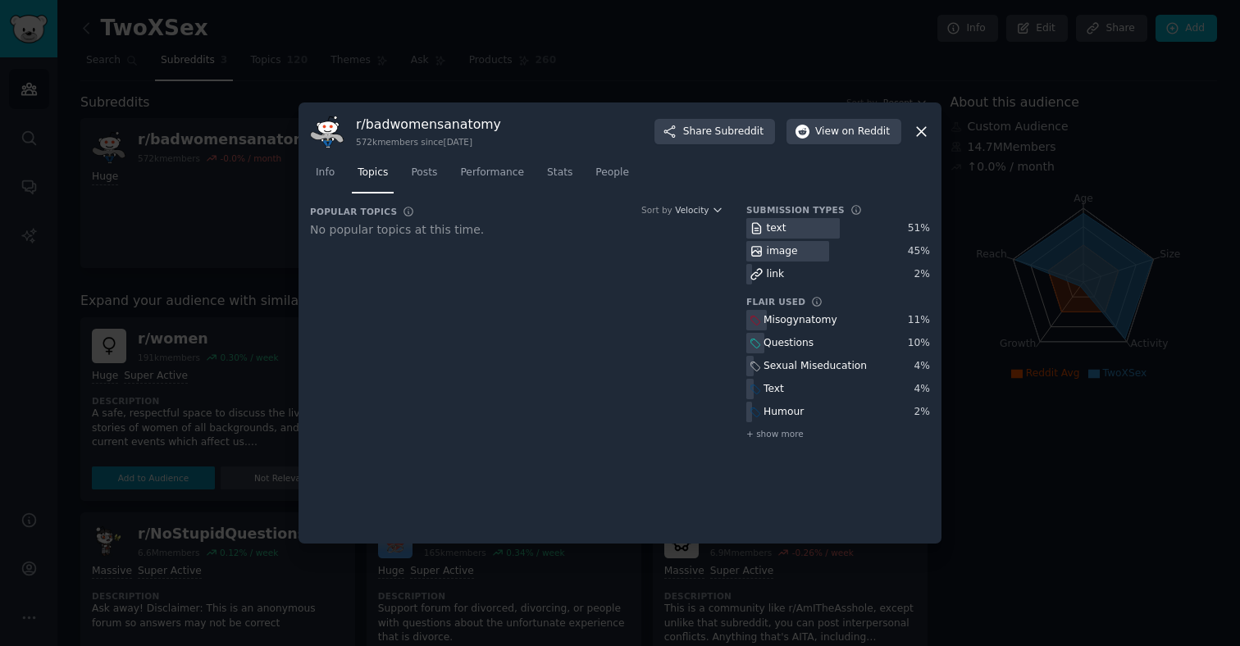
click at [813, 321] on div "Misogynatomy" at bounding box center [800, 320] width 74 height 15
click at [812, 321] on div "Misogynatomy" at bounding box center [800, 320] width 74 height 15
click at [836, 324] on div "Misogynatomy" at bounding box center [838, 320] width 184 height 20
click at [520, 306] on div "Popular Topics Sort by Velocity No popular topics at this time." at bounding box center [516, 329] width 413 height 250
click at [440, 175] on link "Posts" at bounding box center [424, 177] width 38 height 34
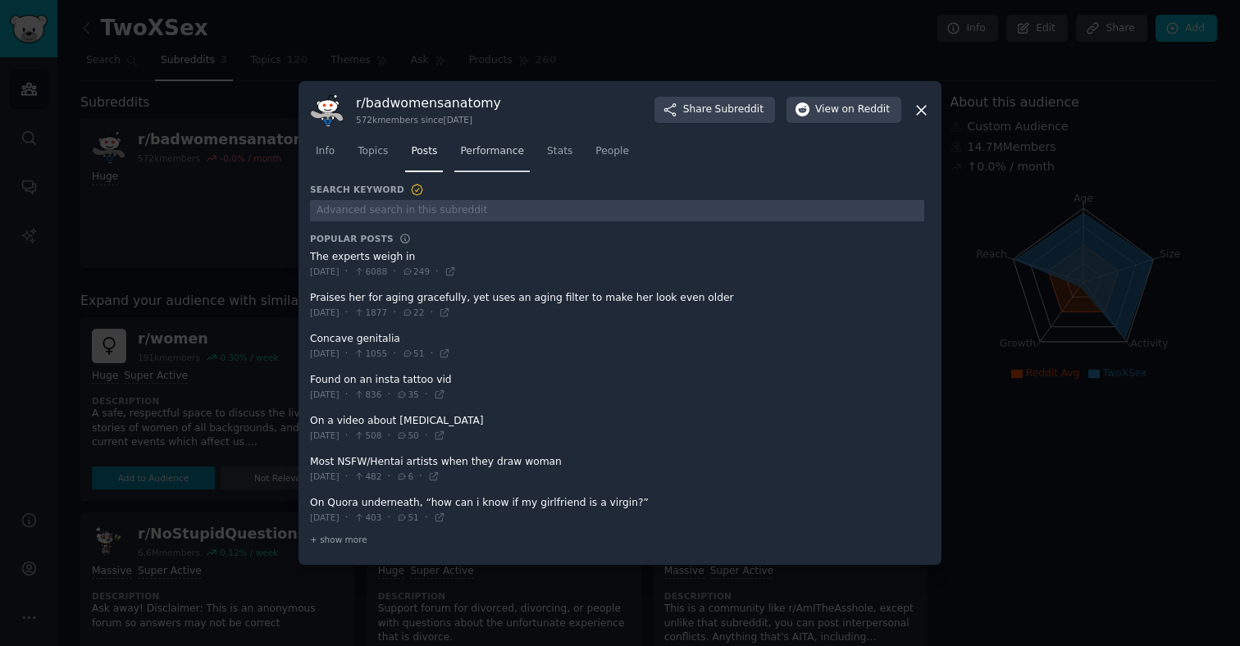
click at [460, 159] on link "Performance" at bounding box center [491, 156] width 75 height 34
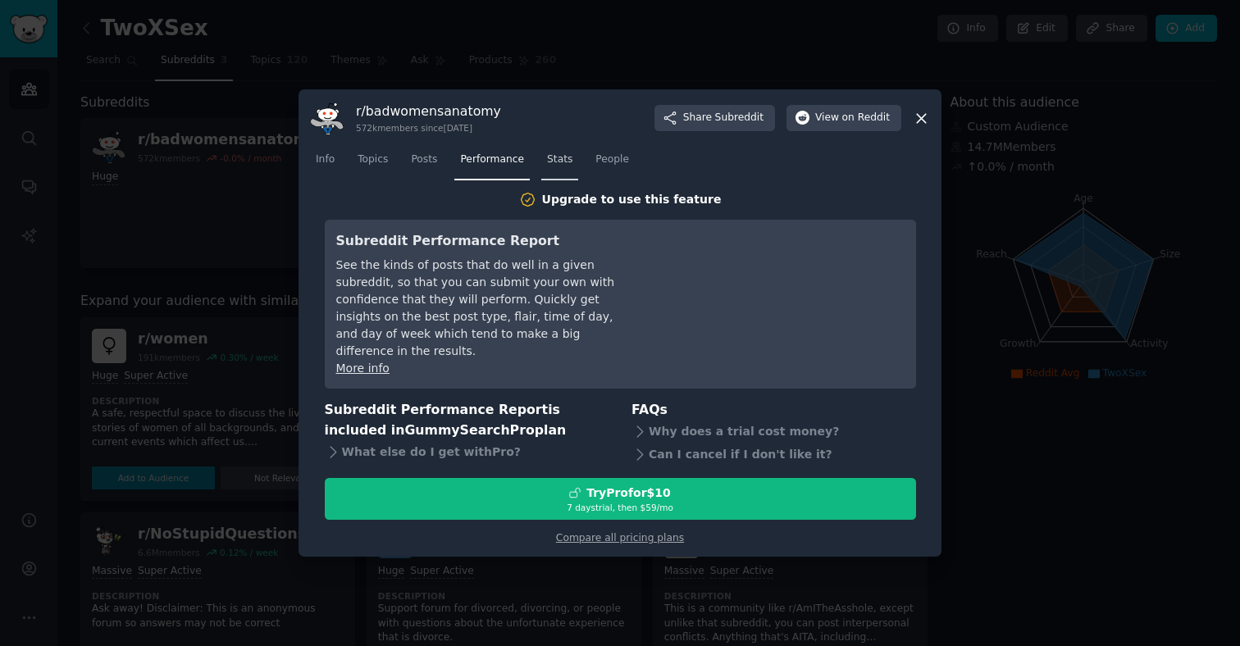
click at [549, 167] on span "Stats" at bounding box center [559, 160] width 25 height 15
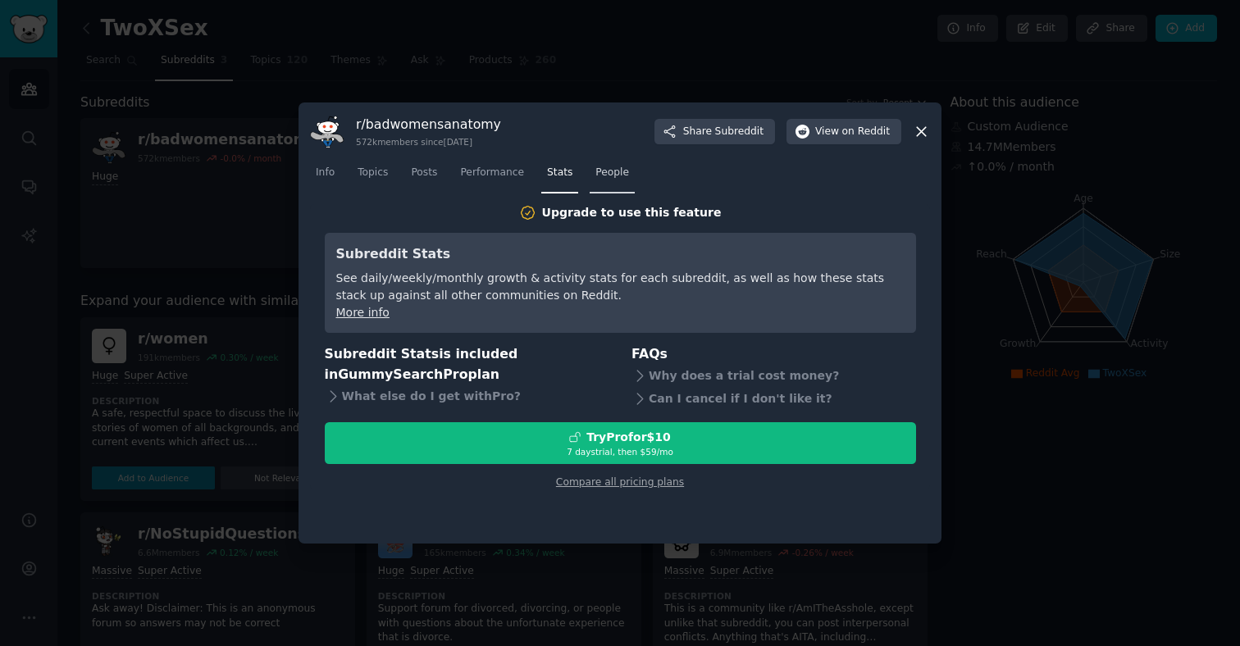
click at [622, 177] on span "People" at bounding box center [612, 173] width 34 height 15
click at [334, 180] on link "Info" at bounding box center [325, 177] width 30 height 34
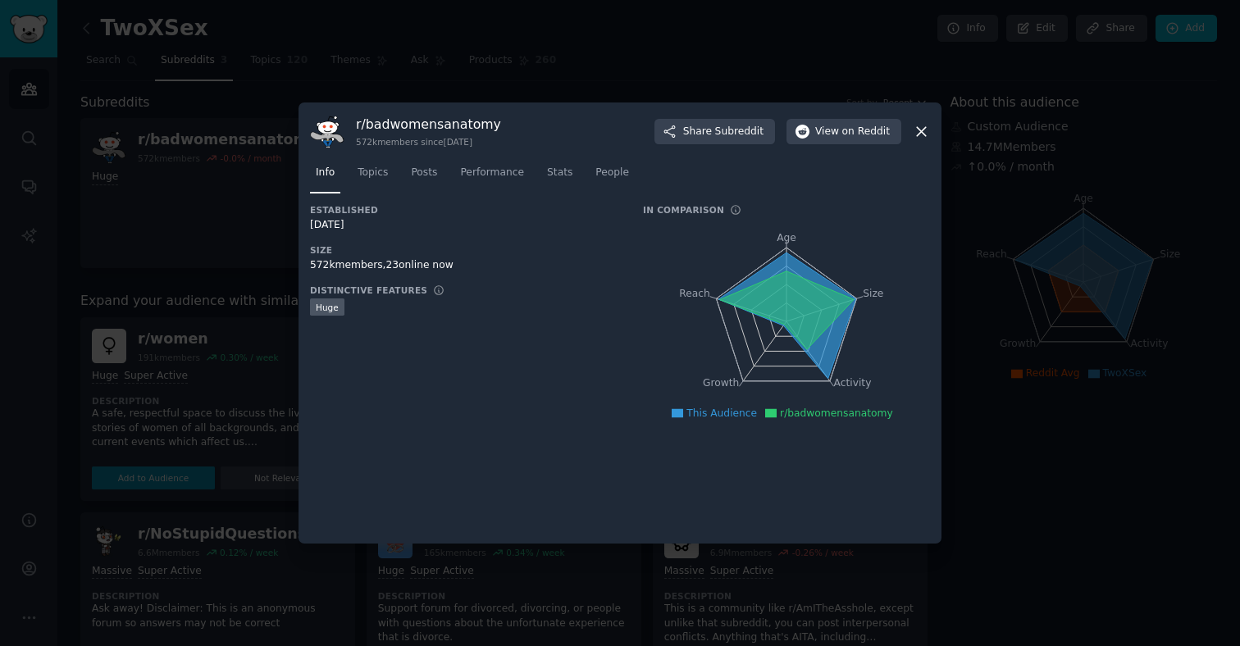
click at [257, 166] on div at bounding box center [620, 323] width 1240 height 646
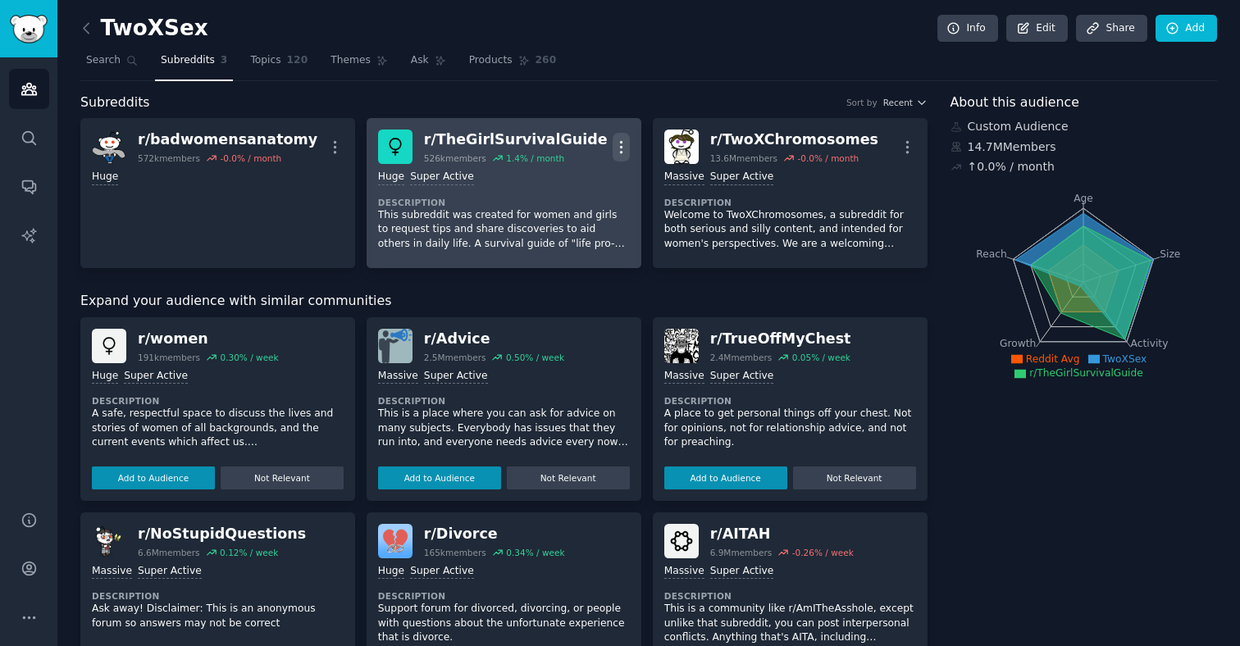
click at [617, 154] on icon "button" at bounding box center [621, 147] width 17 height 17
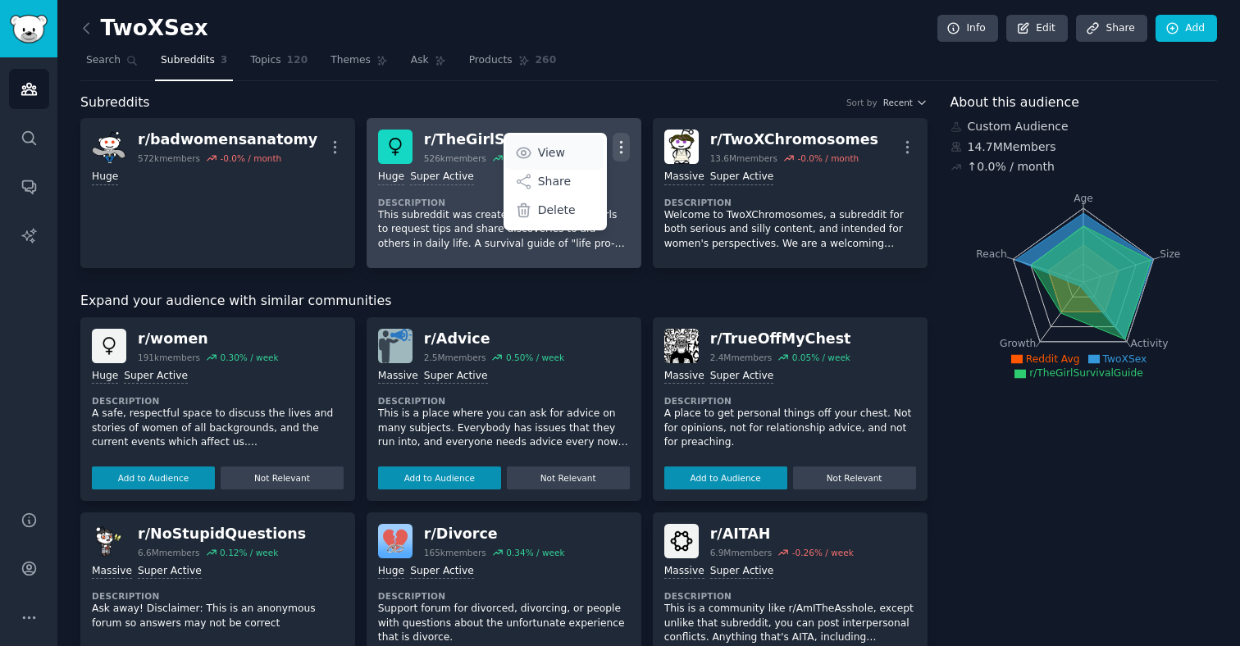
click at [561, 157] on p "View" at bounding box center [551, 152] width 27 height 17
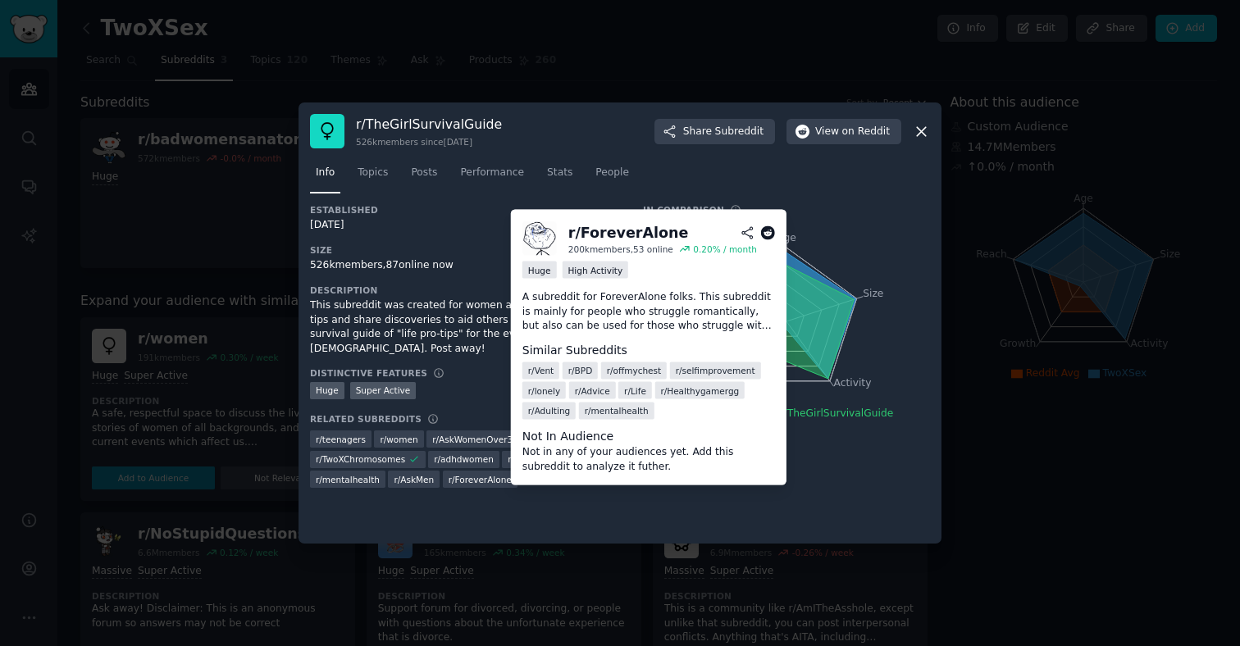
click at [481, 474] on span "r/ ForeverAlone" at bounding box center [480, 479] width 63 height 11
click at [772, 227] on icon at bounding box center [767, 232] width 15 height 15
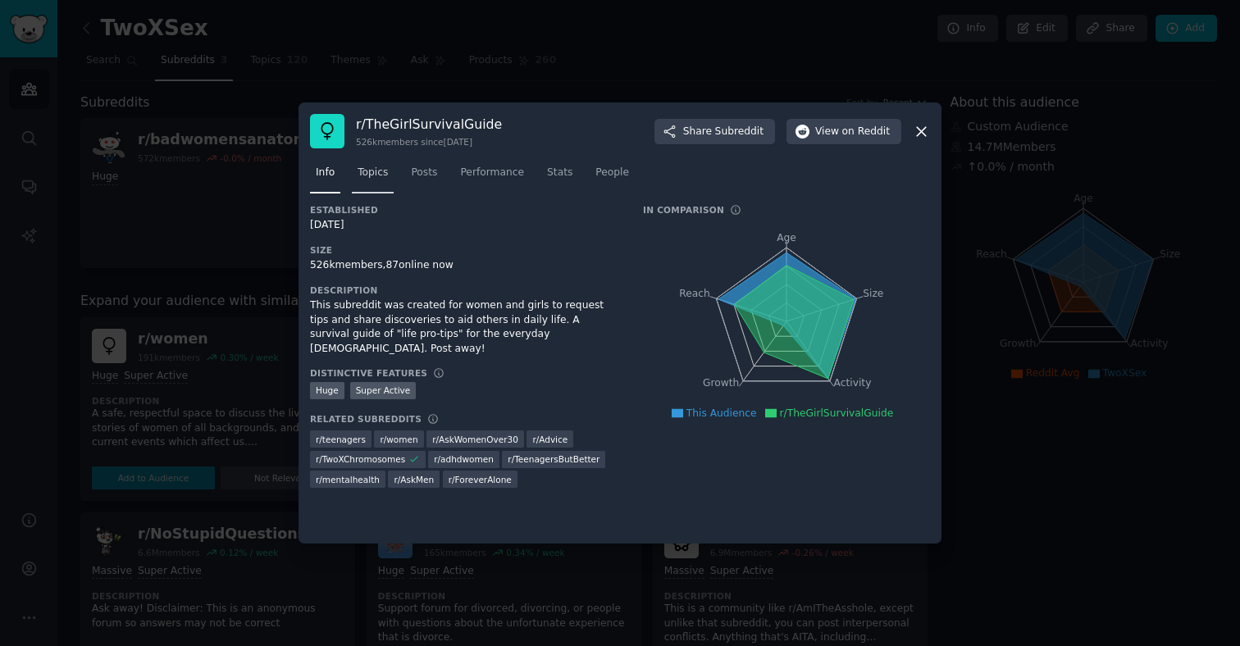
click at [366, 189] on link "Topics" at bounding box center [373, 177] width 42 height 34
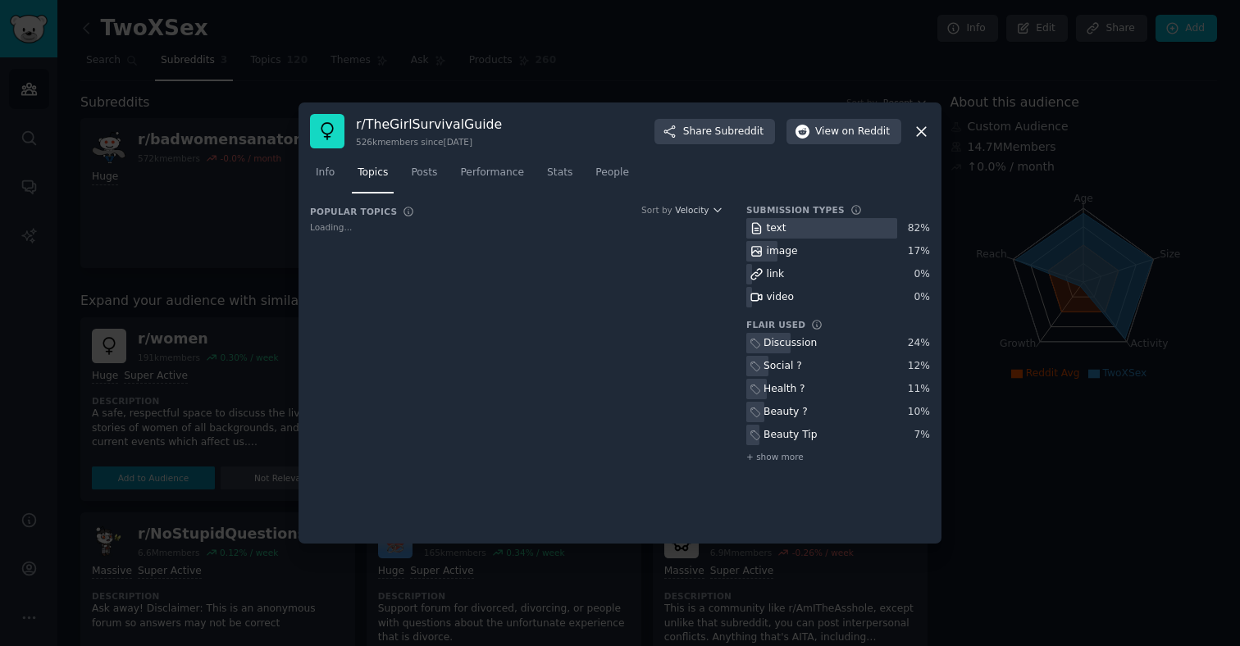
click at [234, 185] on div at bounding box center [620, 323] width 1240 height 646
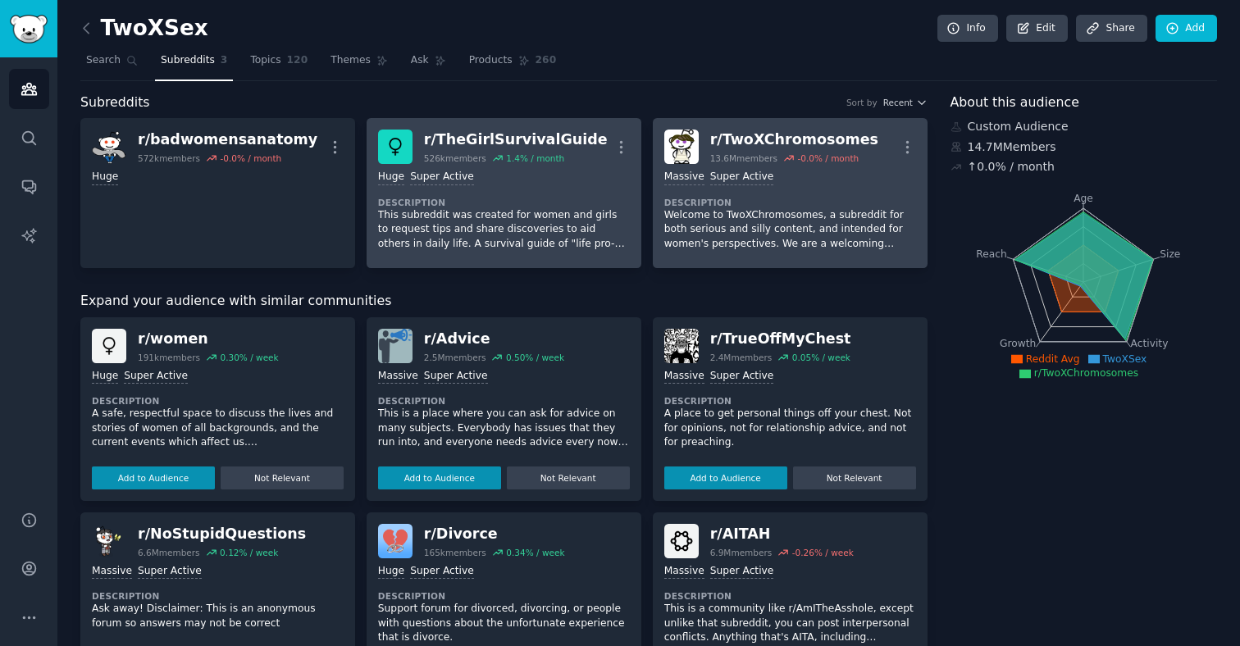
click at [849, 170] on div "Massive Super Active" at bounding box center [790, 178] width 252 height 16
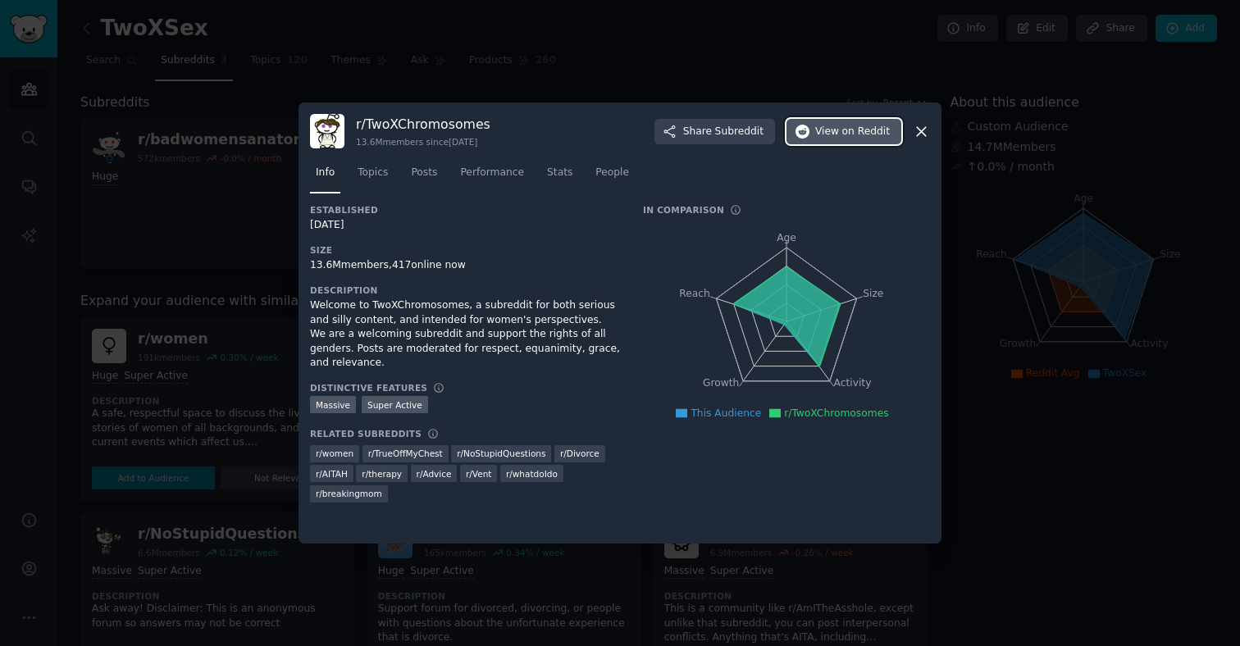
click at [869, 134] on span "on Reddit" at bounding box center [866, 132] width 48 height 15
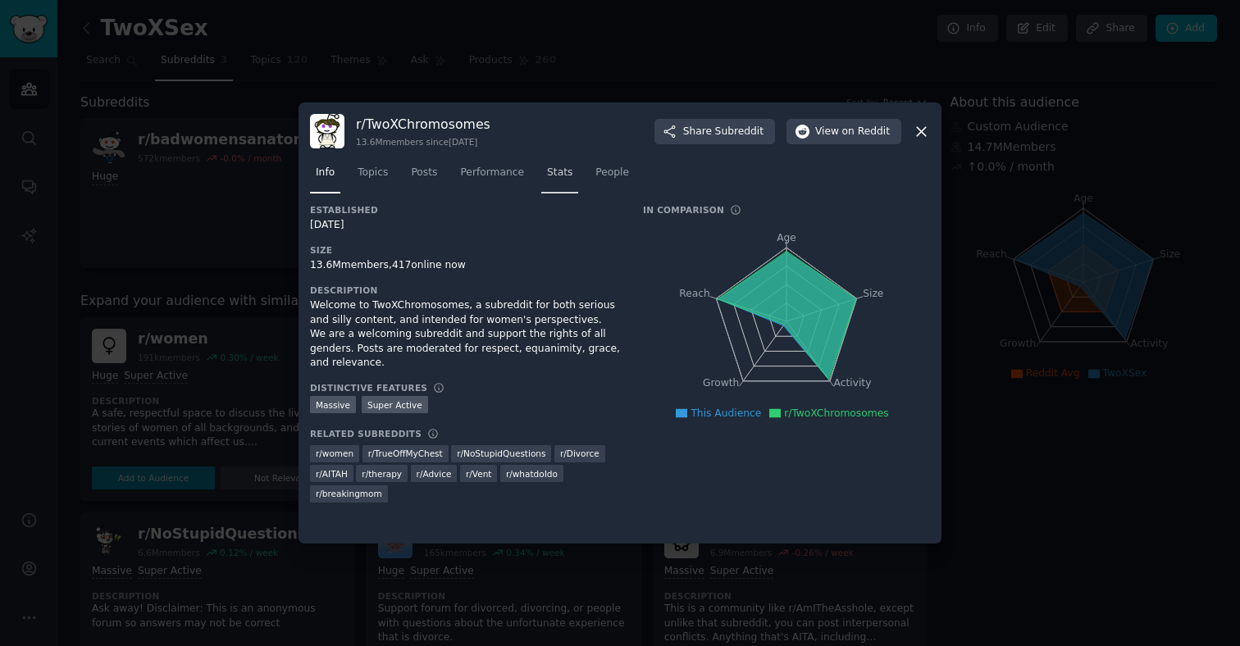
click at [563, 179] on span "Stats" at bounding box center [559, 173] width 25 height 15
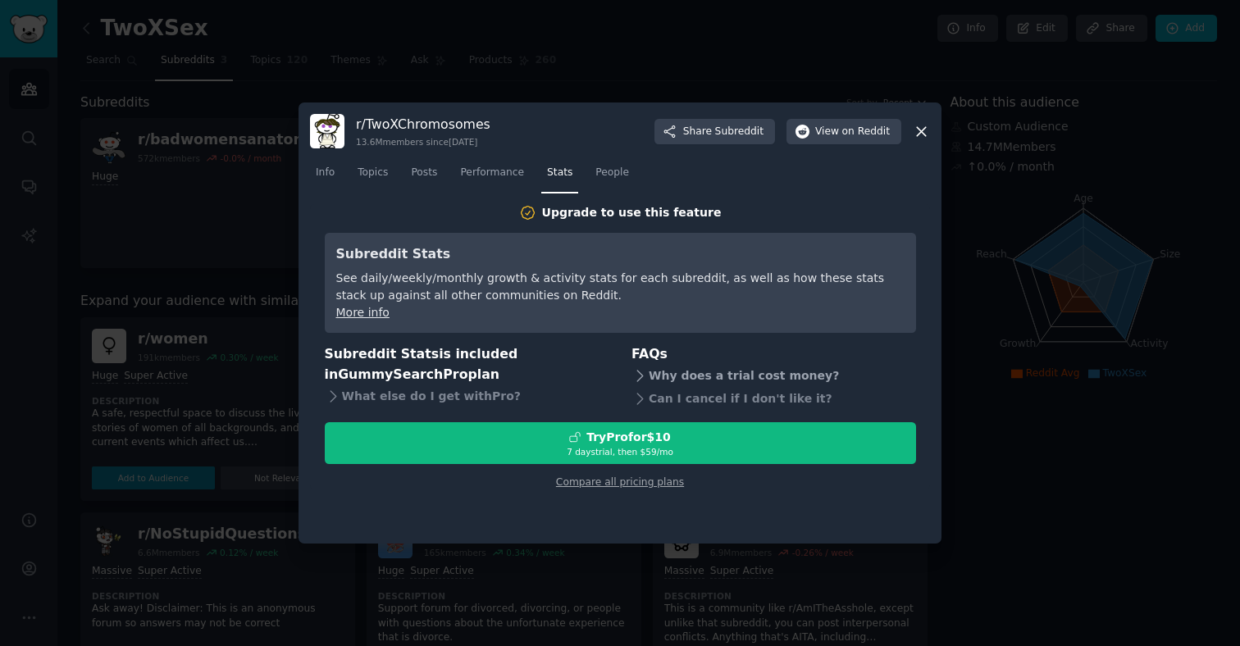
click at [635, 373] on icon at bounding box center [639, 375] width 17 height 17
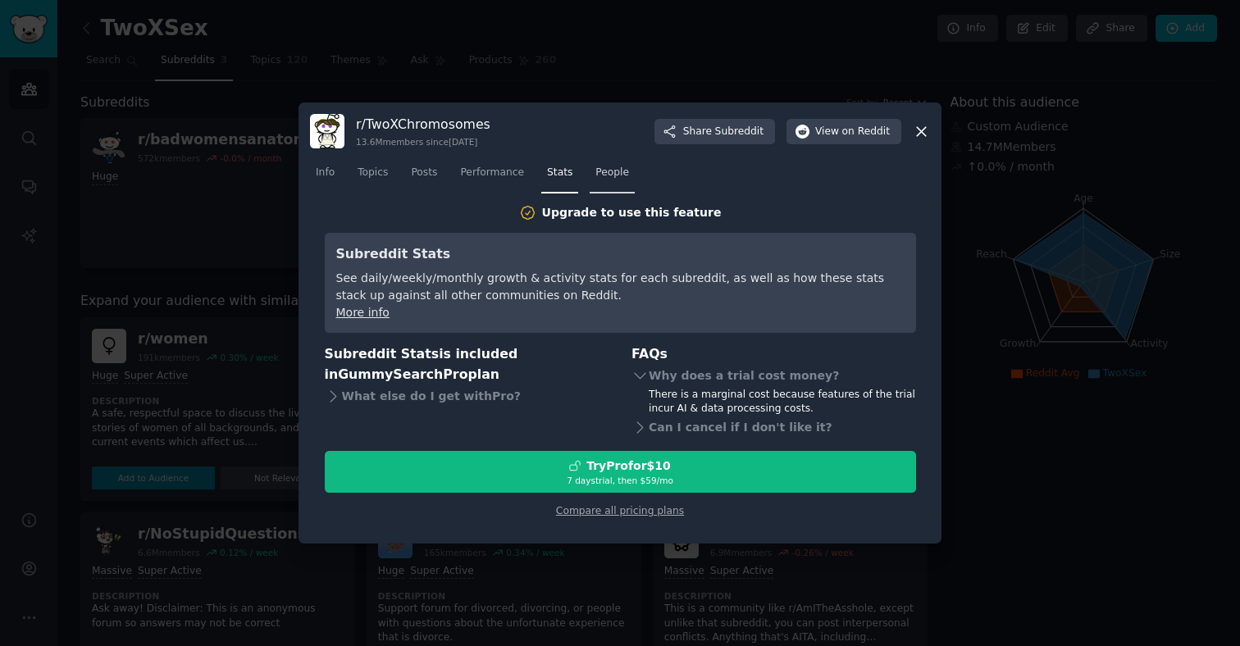
click at [604, 166] on span "People" at bounding box center [612, 173] width 34 height 15
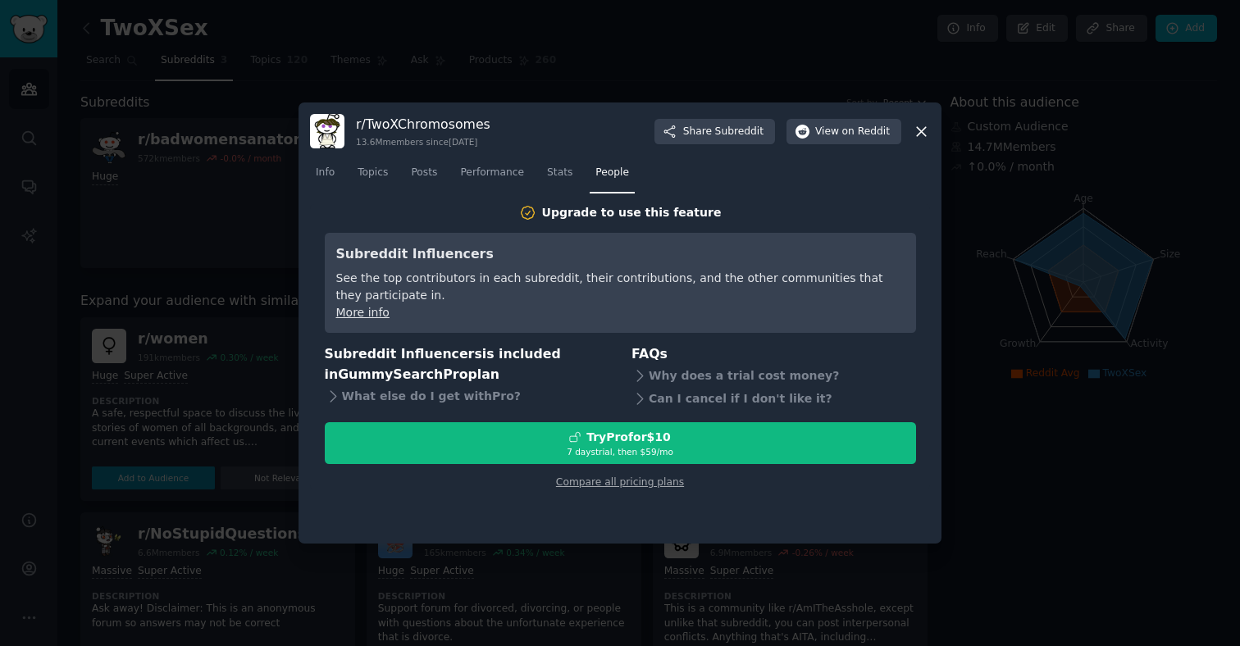
click at [539, 175] on nav "Info Topics Posts Performance Stats People" at bounding box center [620, 177] width 620 height 34
